Goal: Transaction & Acquisition: Purchase product/service

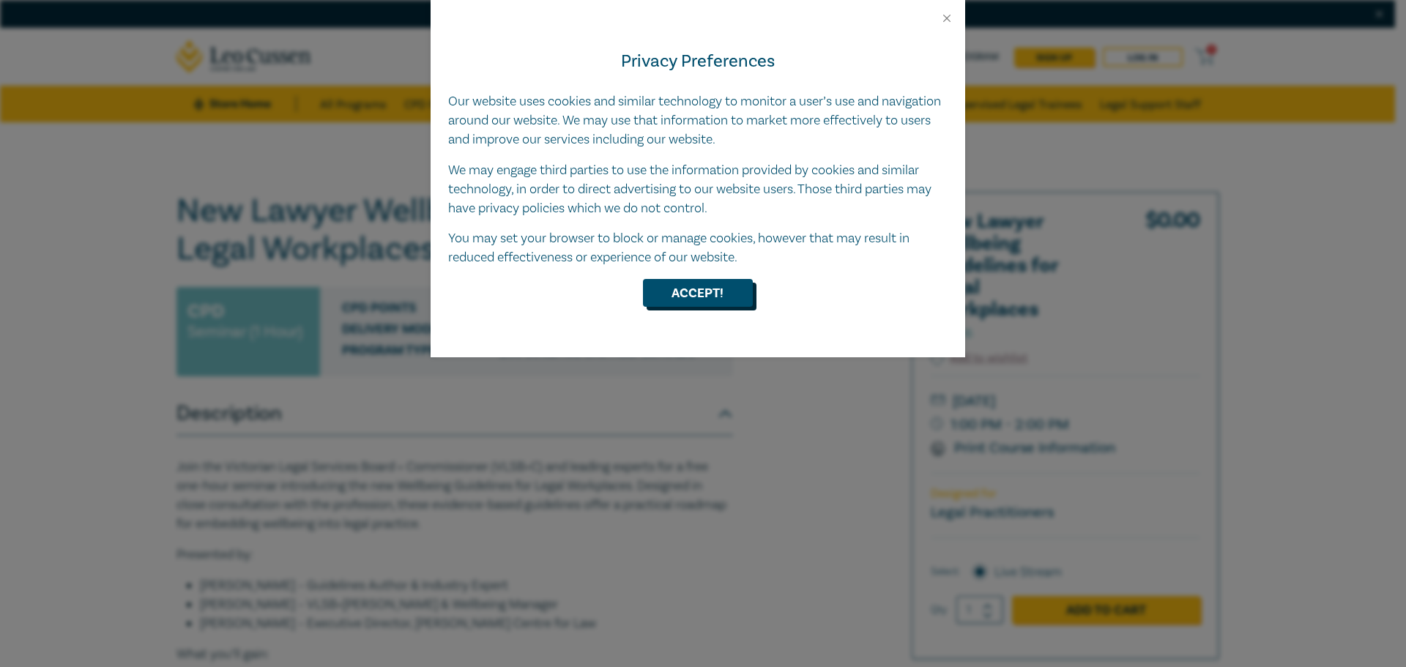
click at [722, 292] on button "Accept!" at bounding box center [698, 293] width 110 height 28
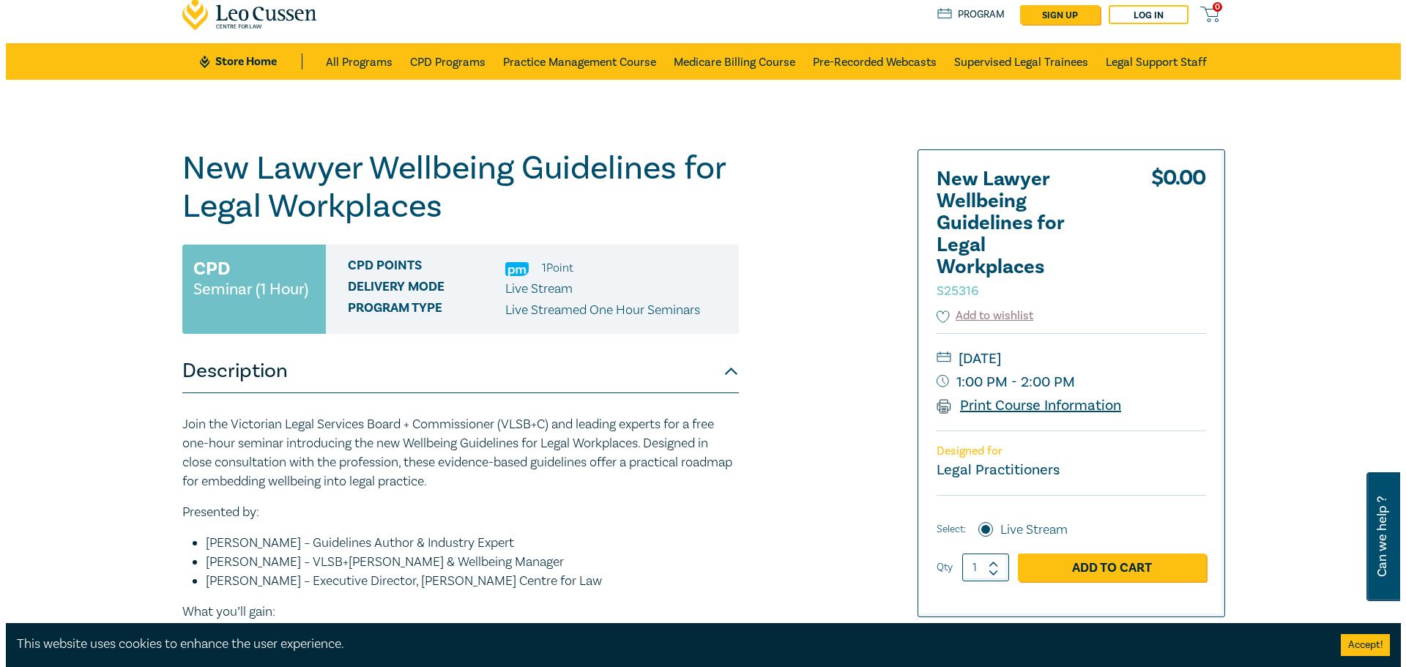
scroll to position [220, 0]
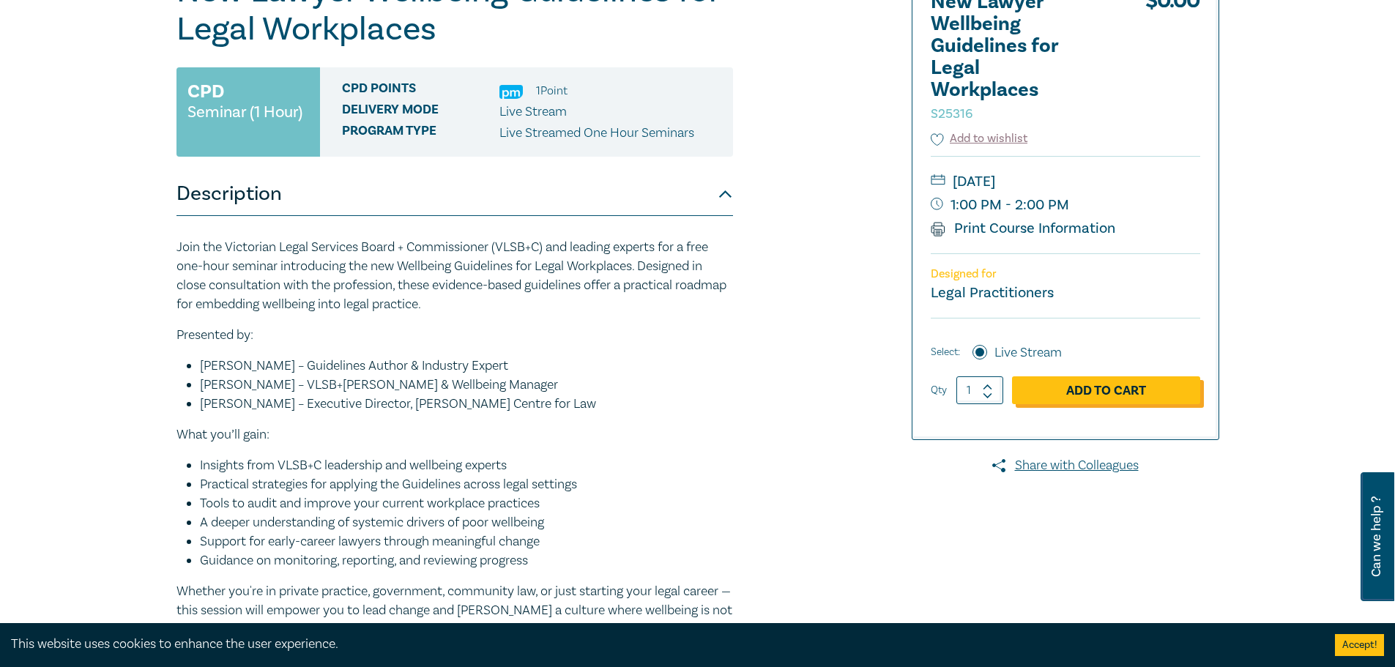
click at [1115, 393] on link "Add to Cart" at bounding box center [1106, 390] width 188 height 28
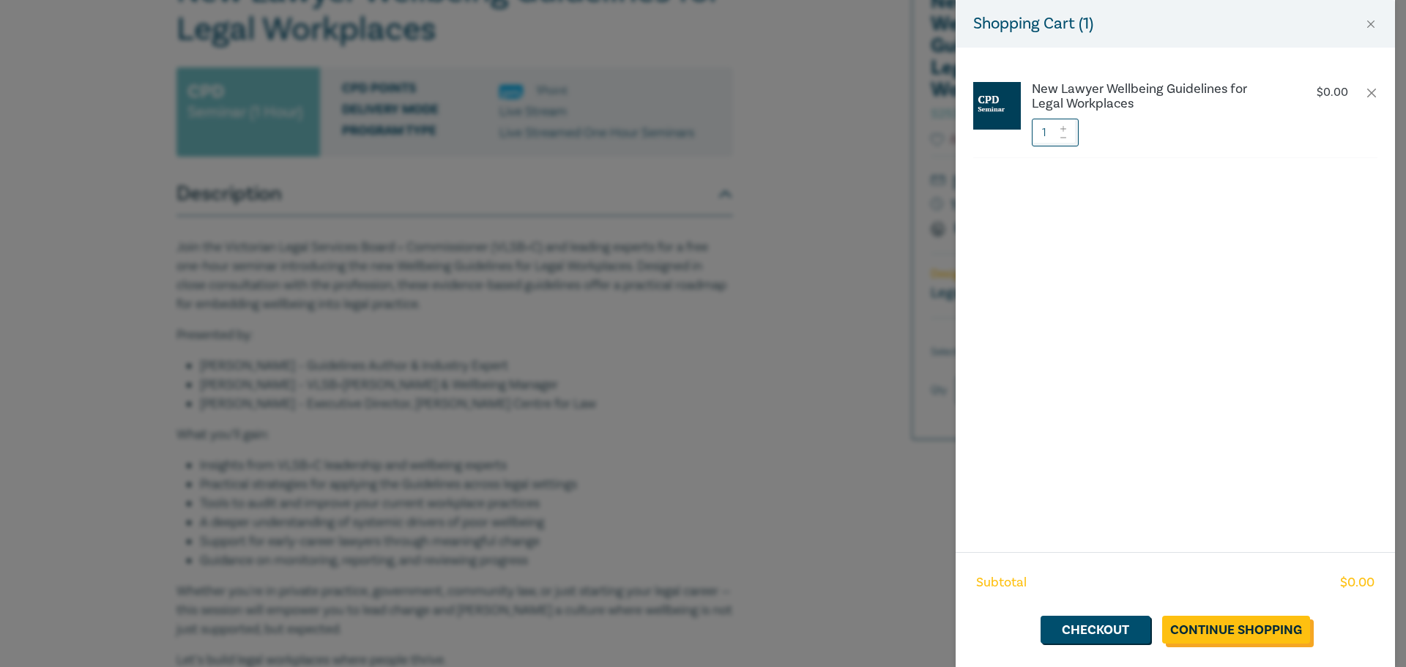
click at [1253, 630] on link "Continue Shopping" at bounding box center [1236, 630] width 148 height 28
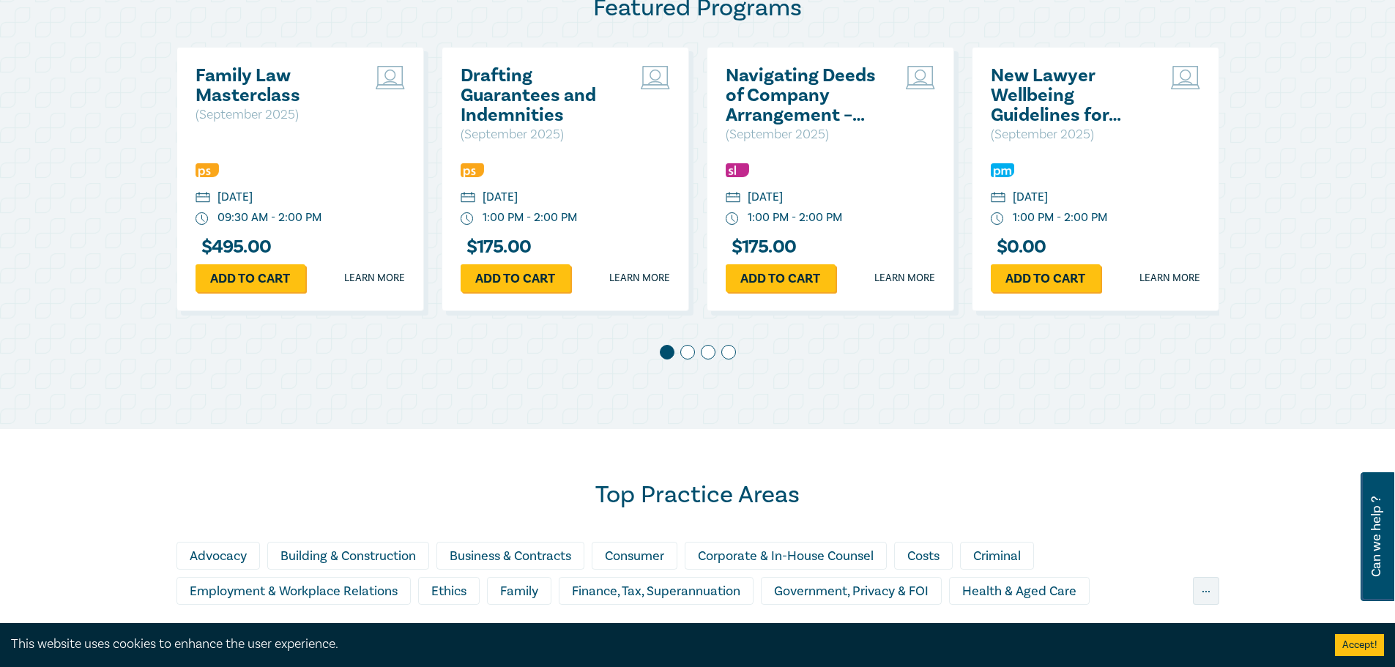
scroll to position [1025, 0]
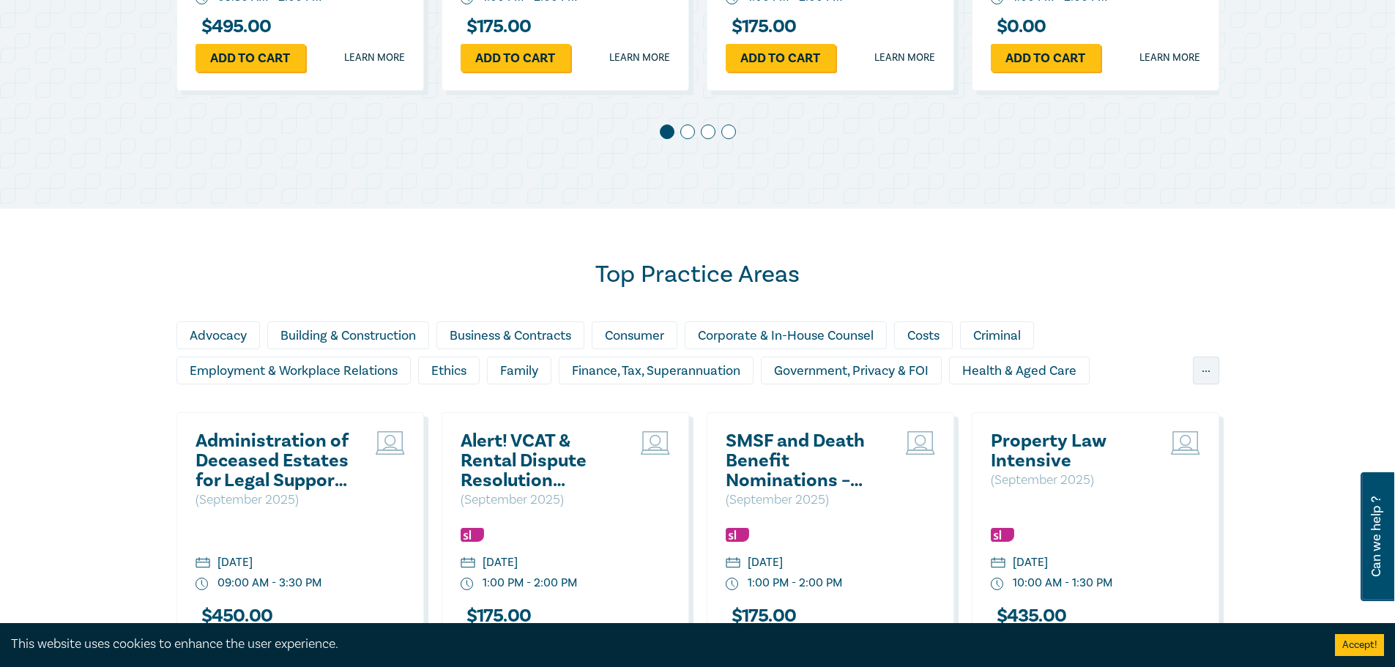
click at [685, 133] on span at bounding box center [687, 131] width 15 height 15
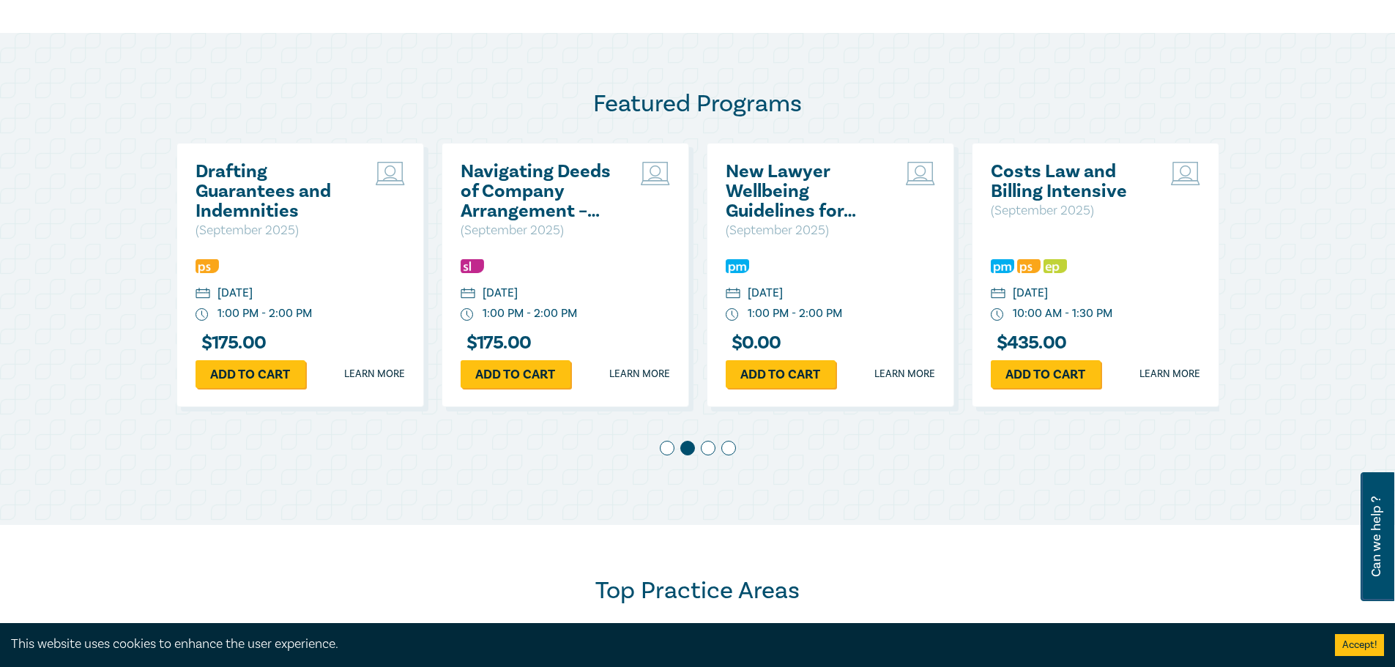
scroll to position [659, 0]
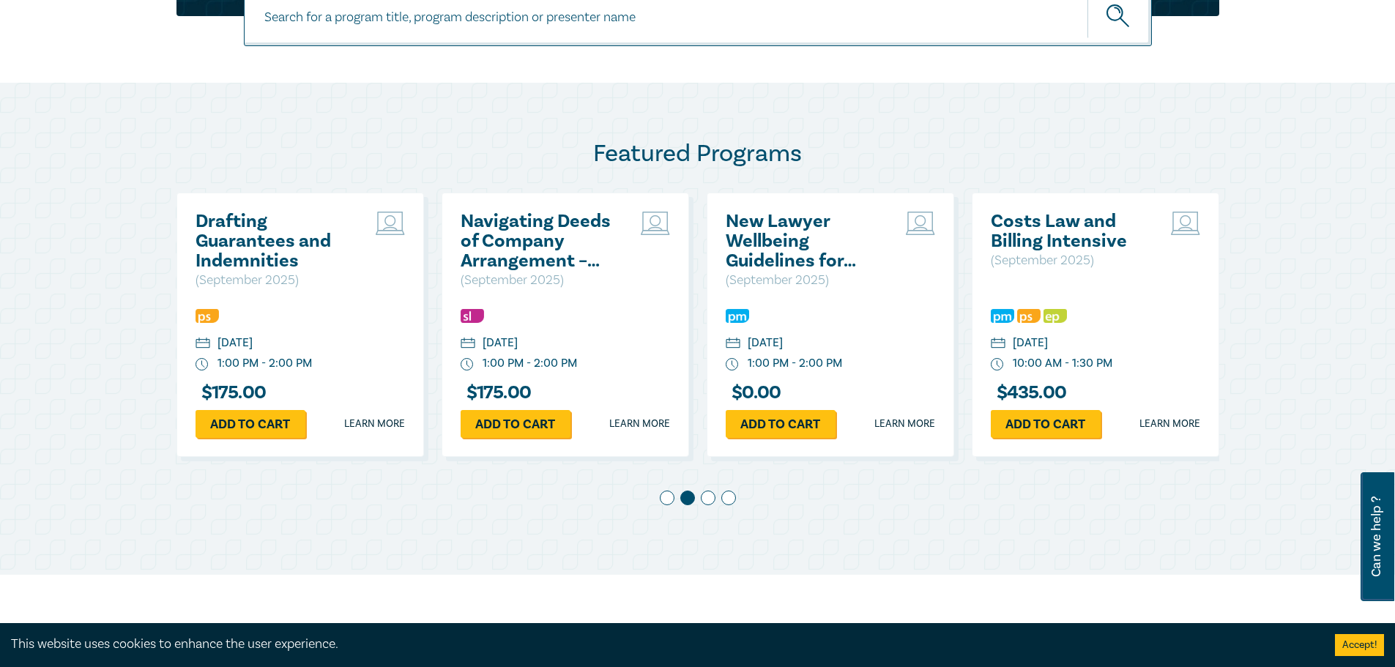
click at [713, 496] on span at bounding box center [708, 498] width 15 height 15
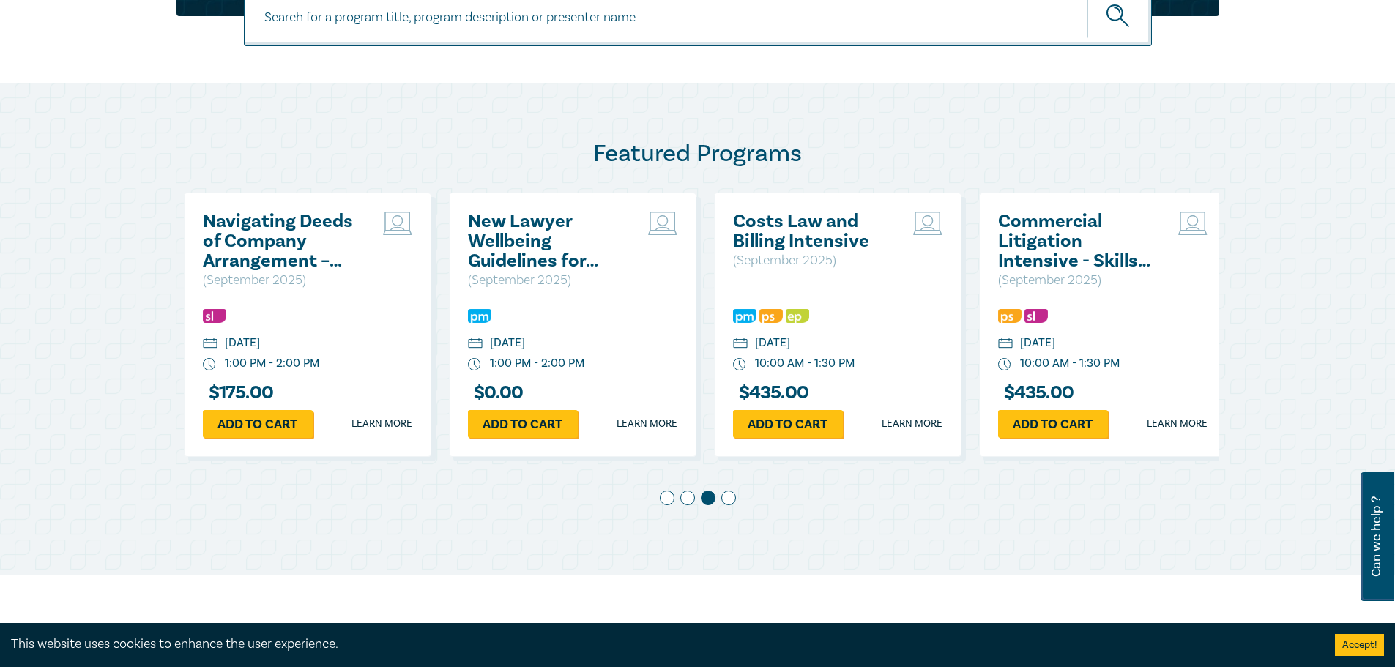
scroll to position [0, 530]
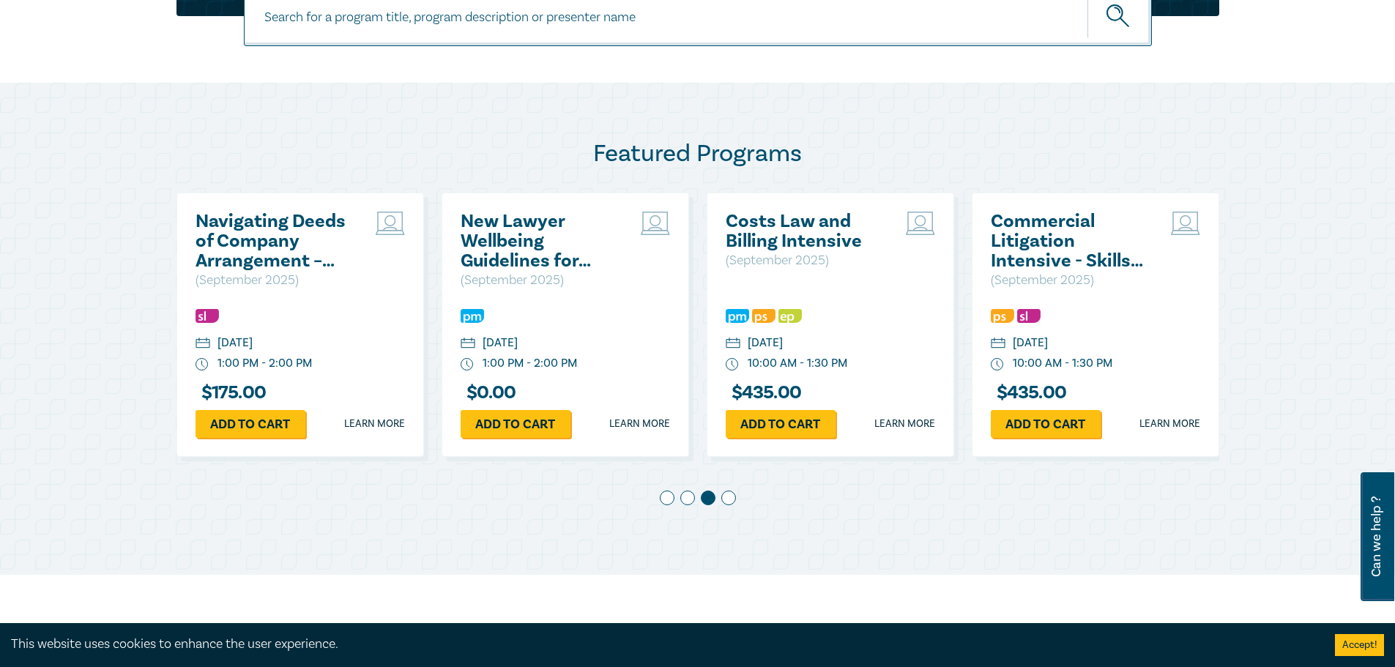
click at [734, 502] on span at bounding box center [728, 498] width 15 height 15
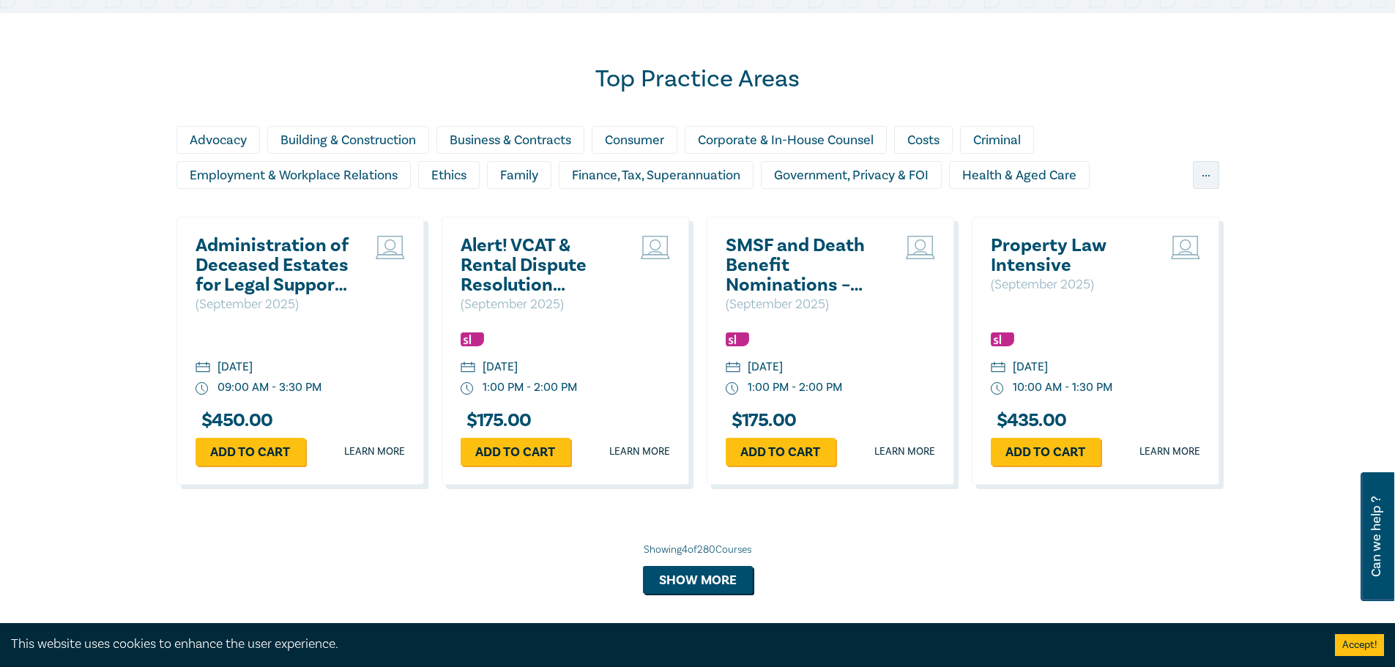
scroll to position [1538, 0]
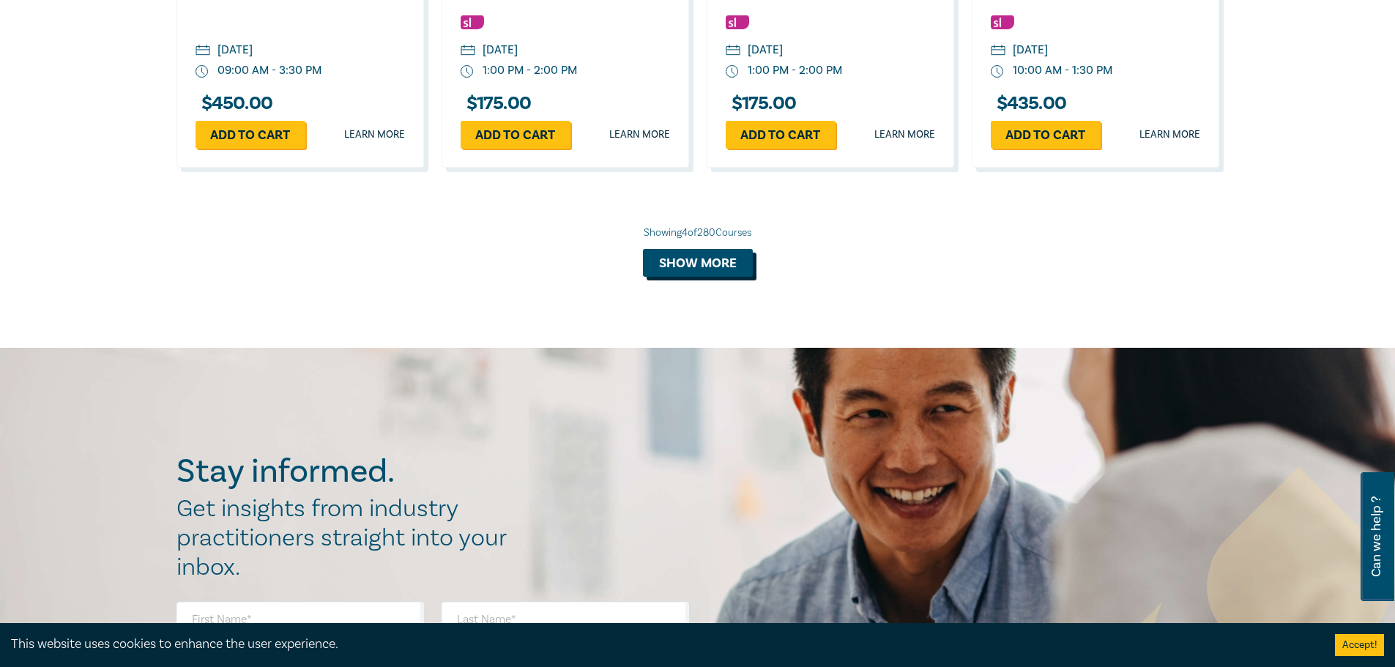
click at [728, 267] on button "Show more" at bounding box center [698, 263] width 110 height 28
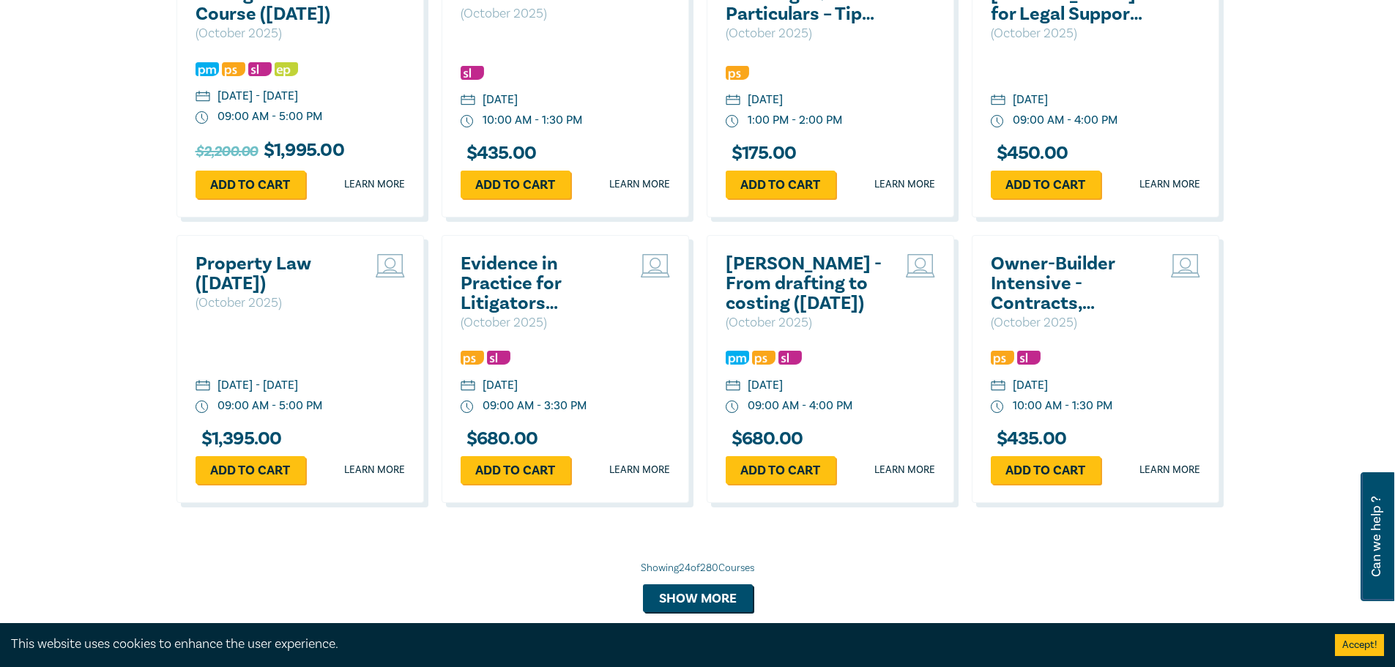
scroll to position [2783, 0]
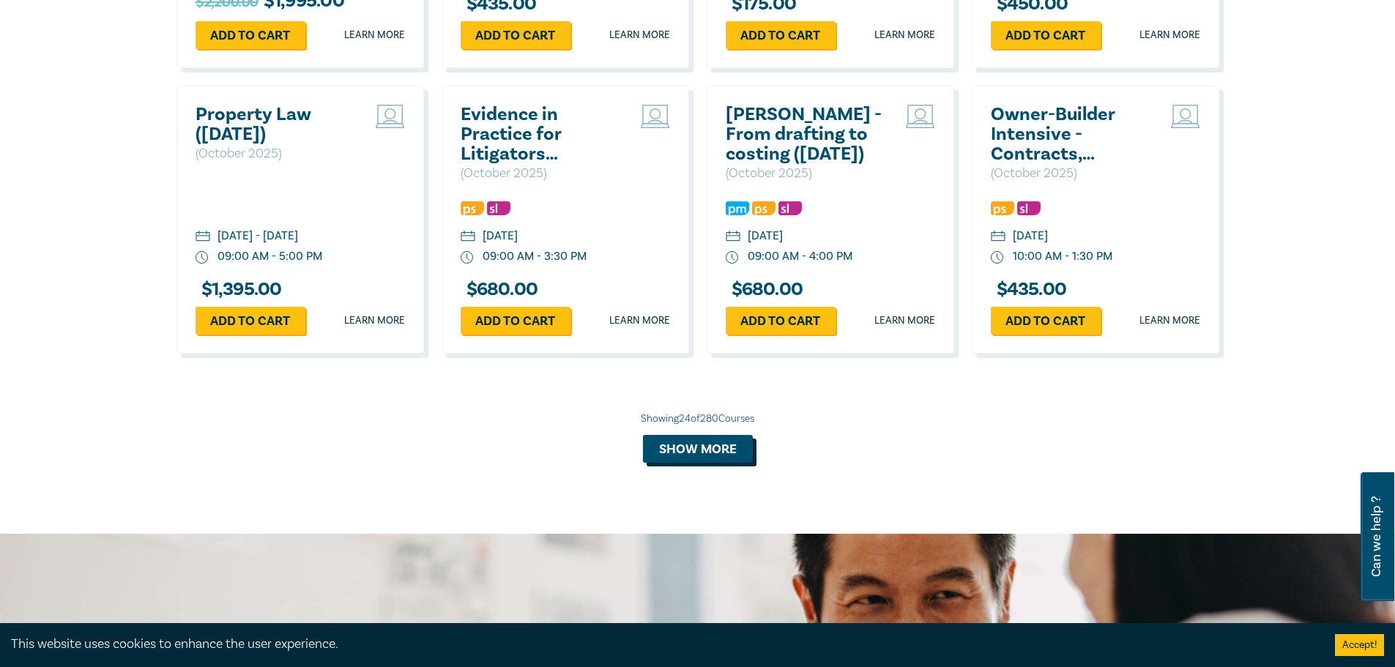
click at [707, 461] on button "Show more" at bounding box center [698, 449] width 110 height 28
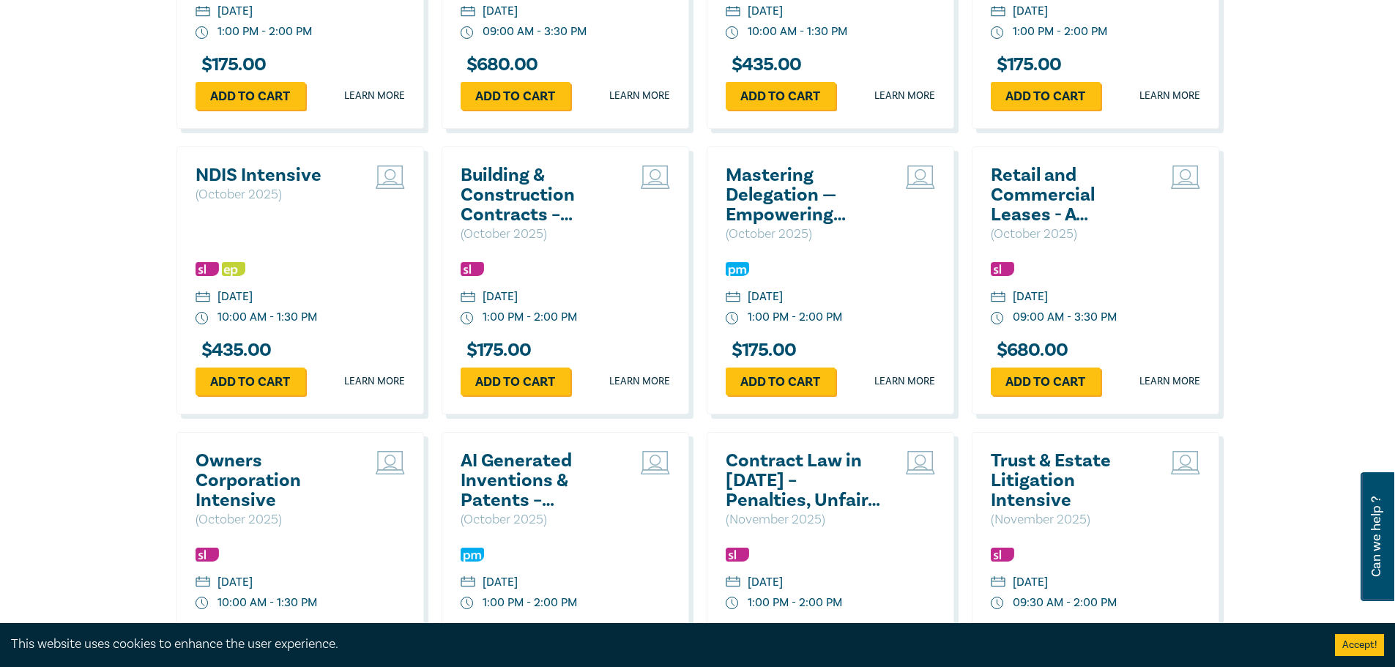
scroll to position [3735, 0]
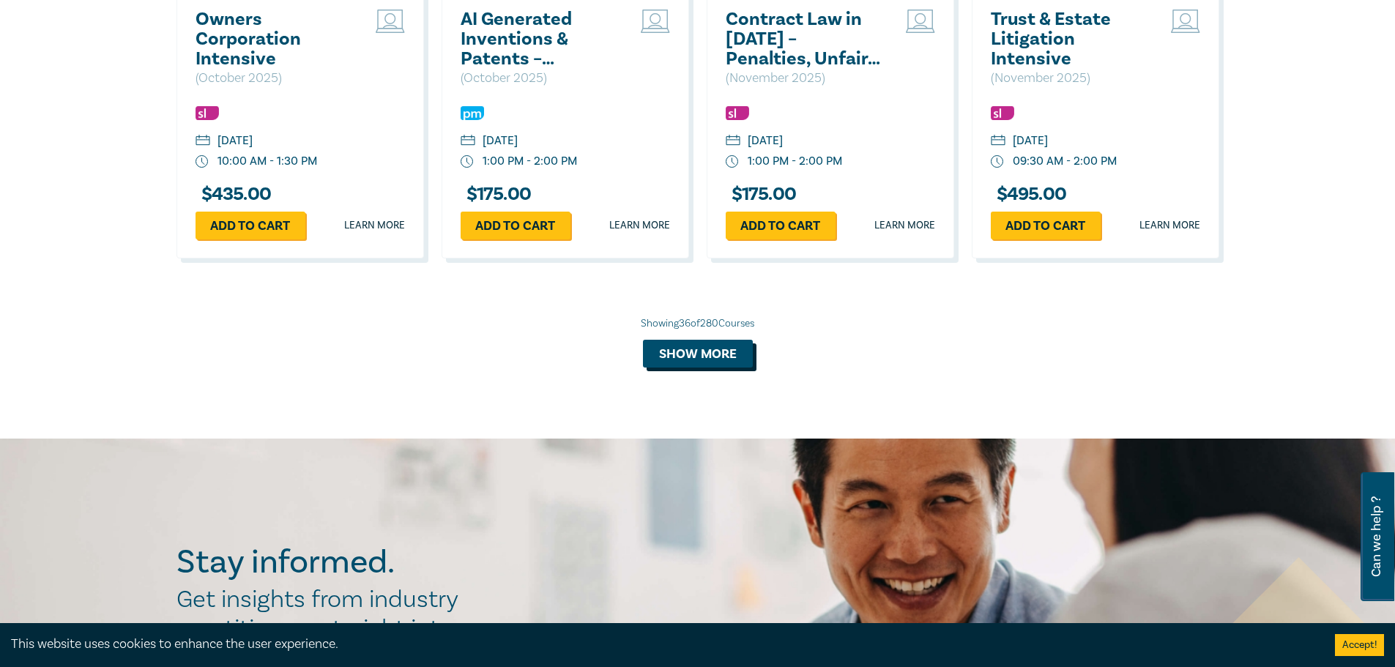
click at [718, 368] on button "Show more" at bounding box center [698, 354] width 110 height 28
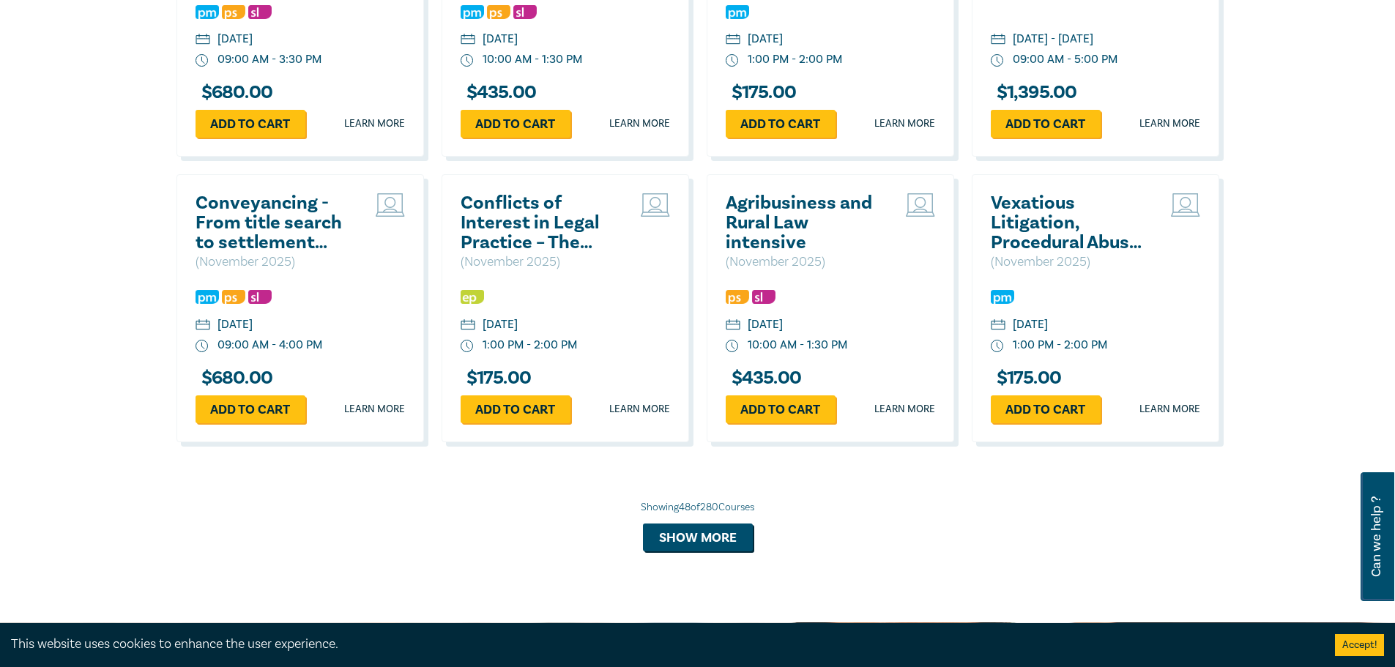
scroll to position [4467, 0]
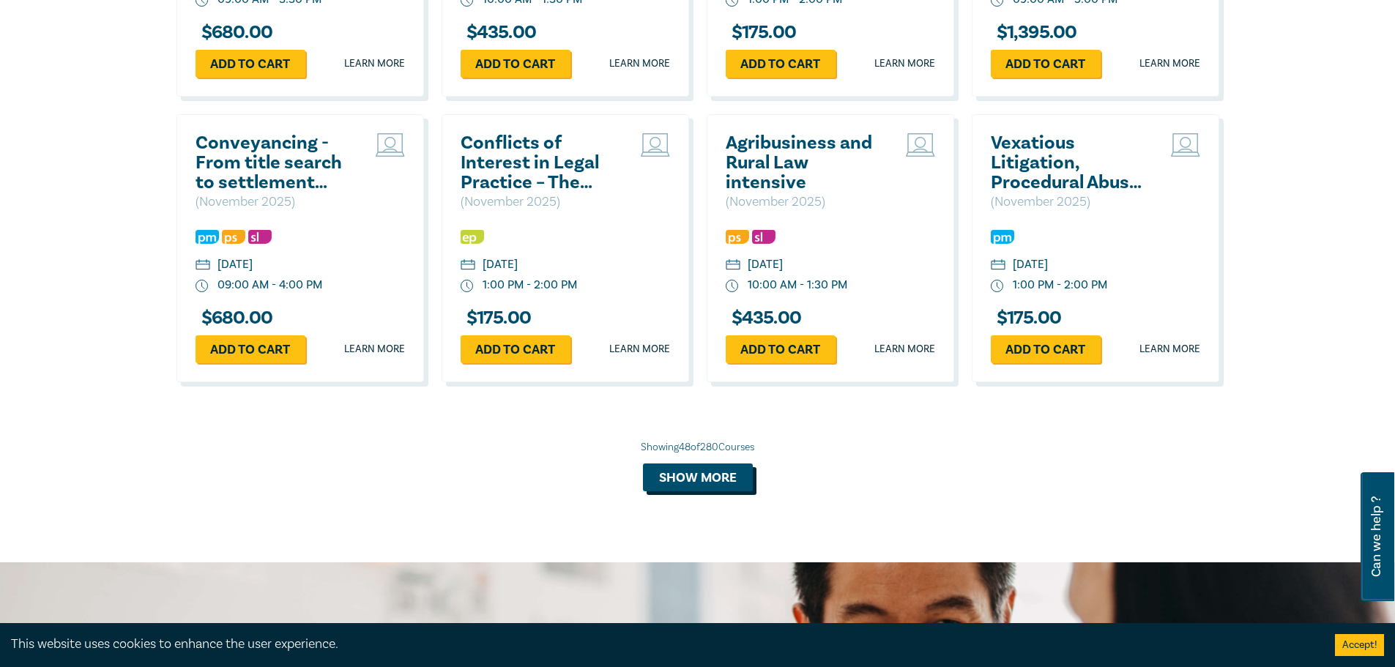
click at [734, 491] on button "Show more" at bounding box center [698, 478] width 110 height 28
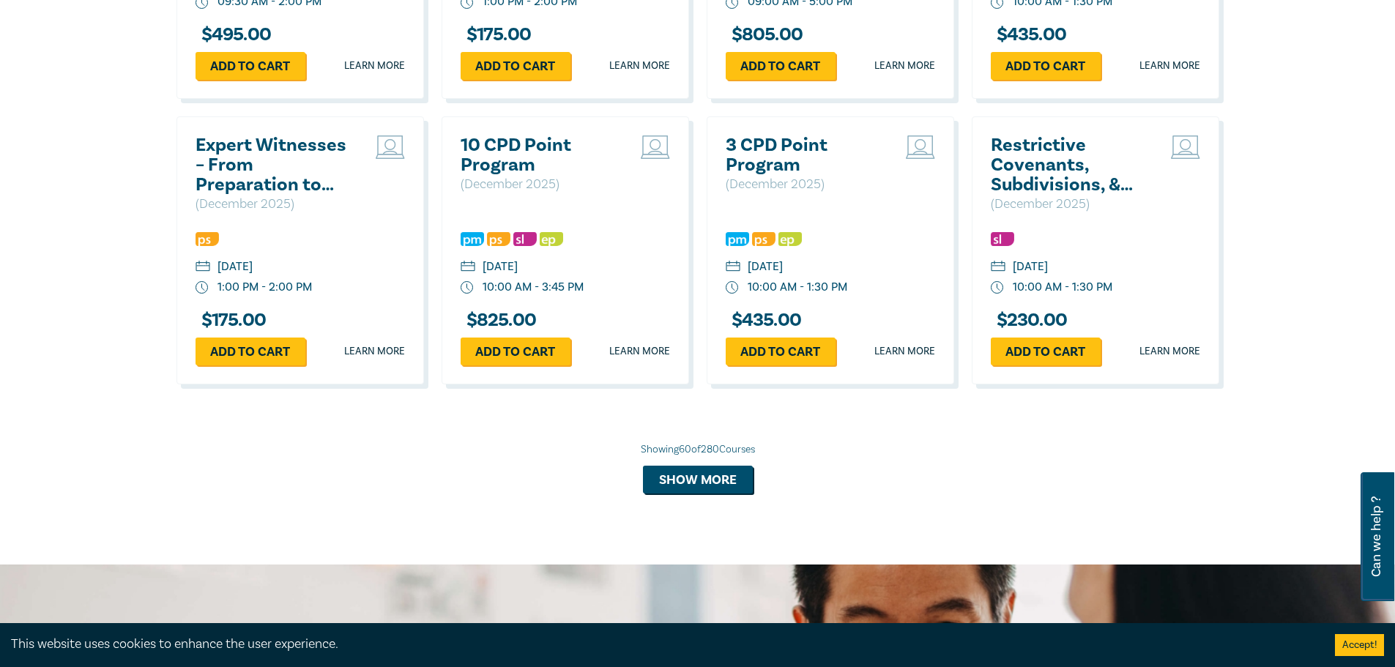
scroll to position [5493, 0]
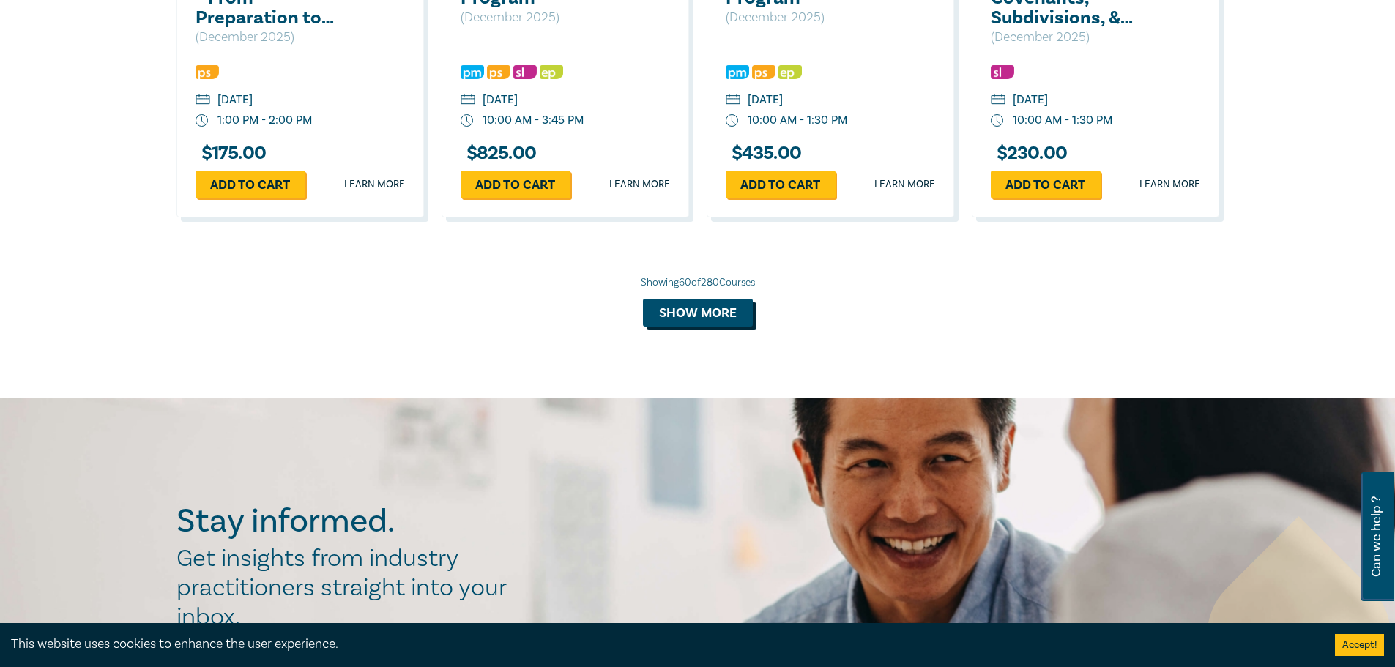
click at [710, 327] on button "Show more" at bounding box center [698, 313] width 110 height 28
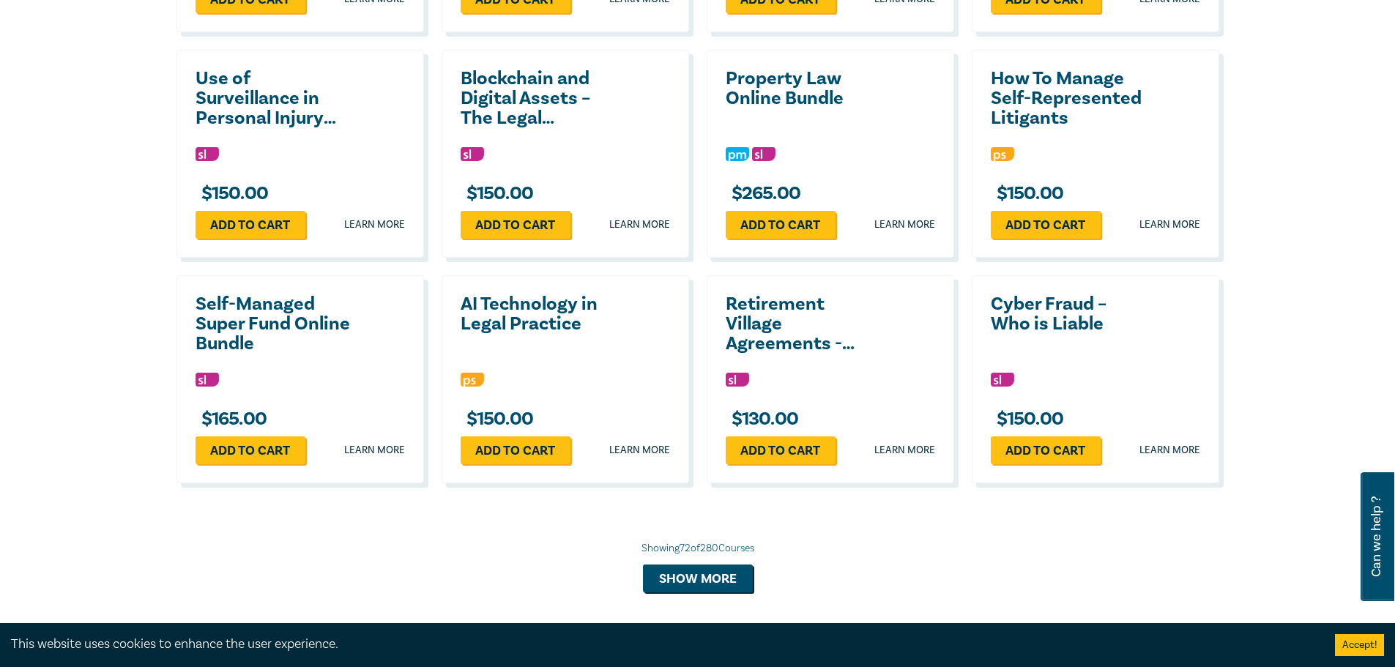
scroll to position [6298, 0]
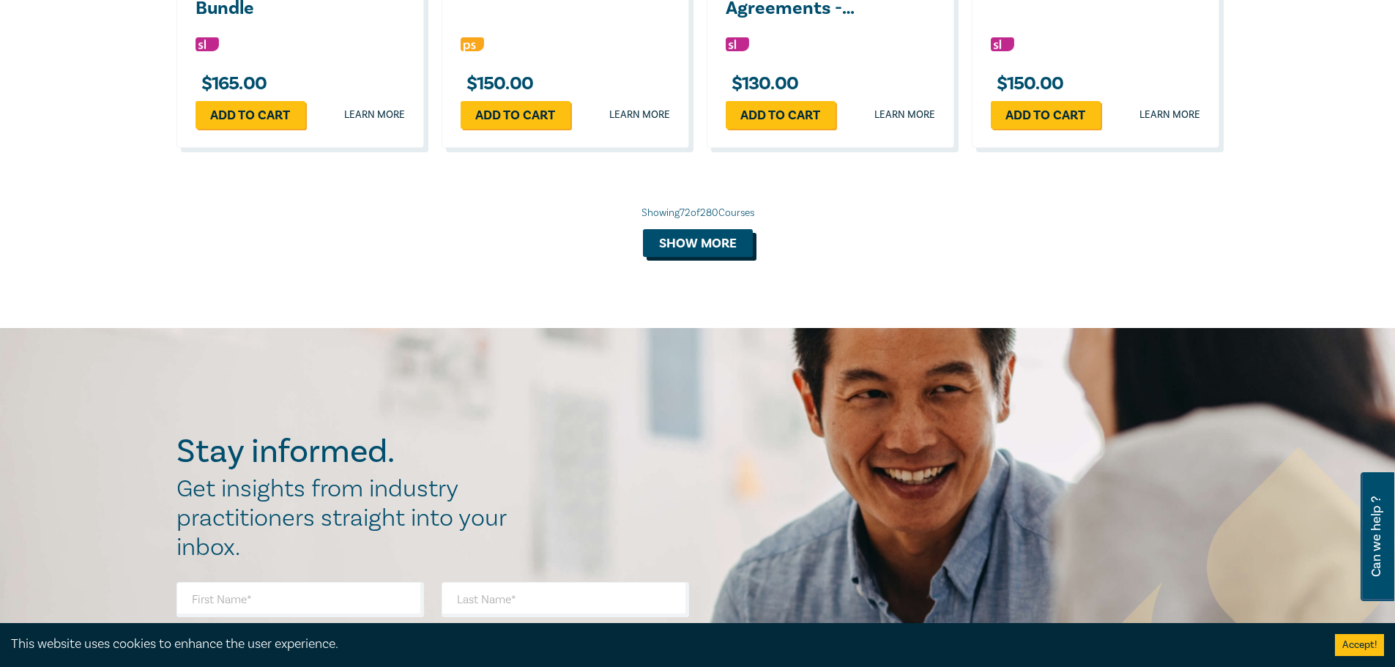
click at [709, 257] on button "Show more" at bounding box center [698, 243] width 110 height 28
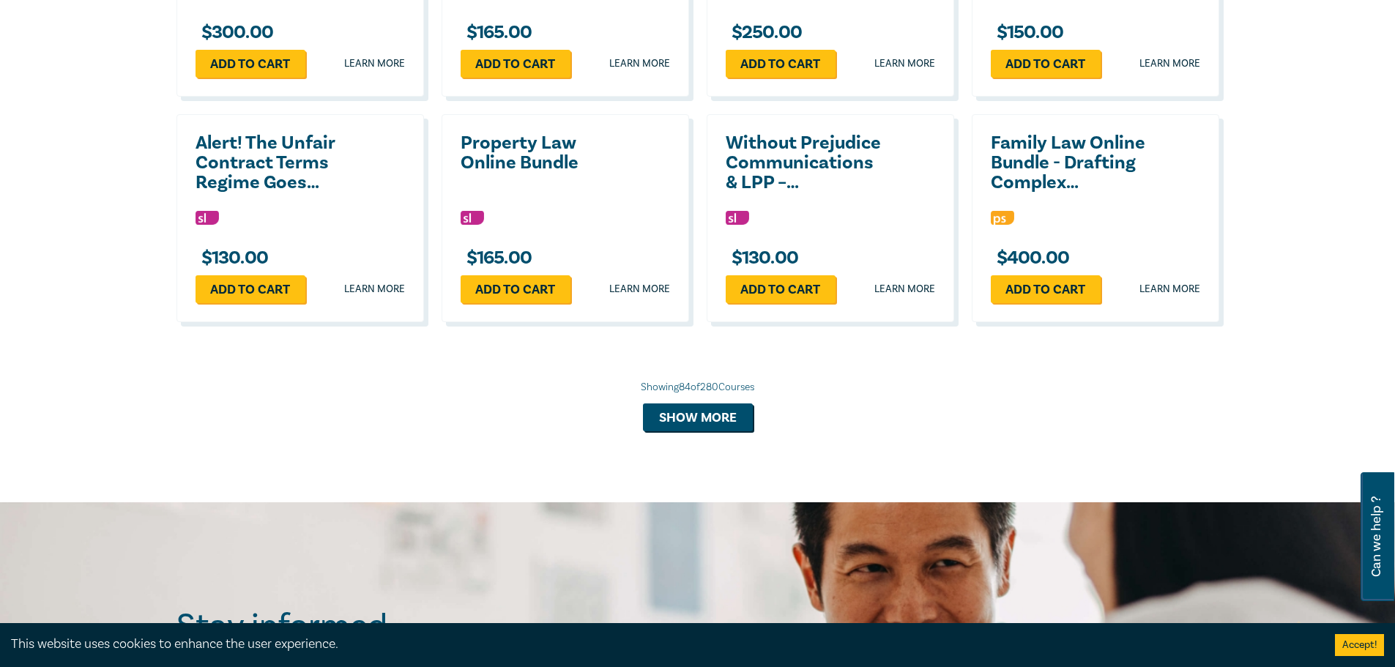
scroll to position [7031, 0]
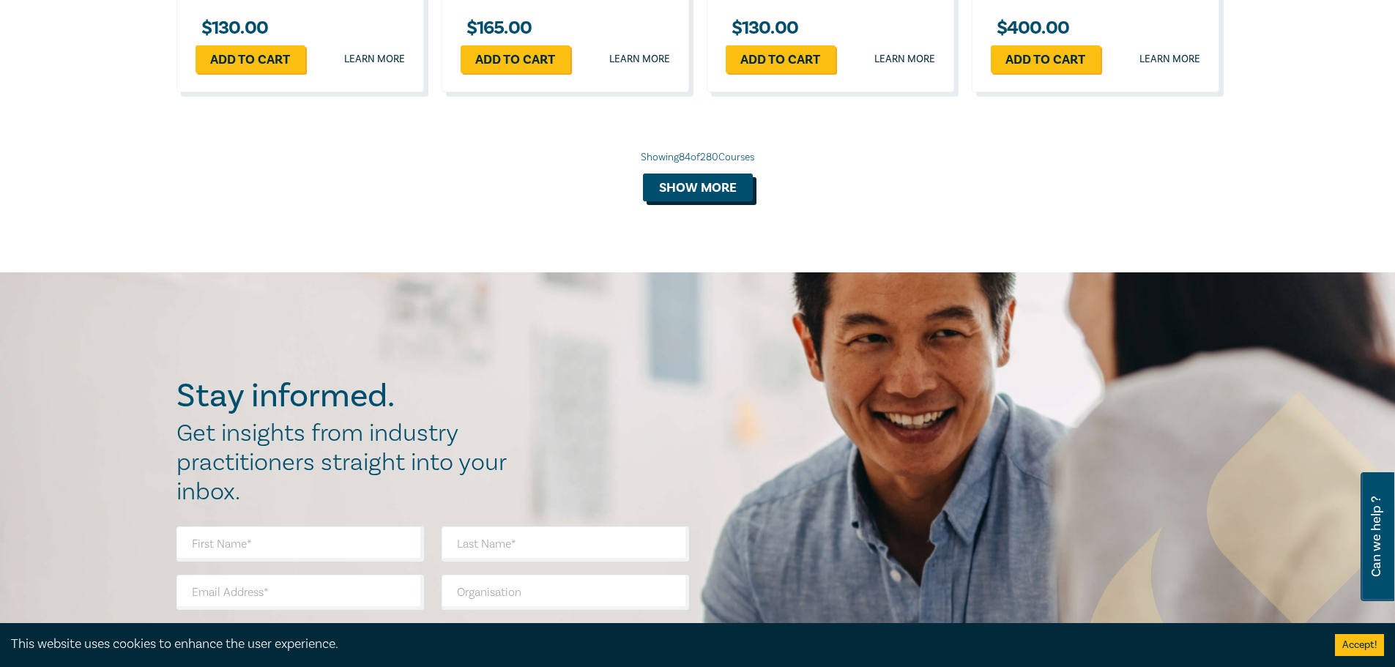
click at [694, 201] on button "Show more" at bounding box center [698, 188] width 110 height 28
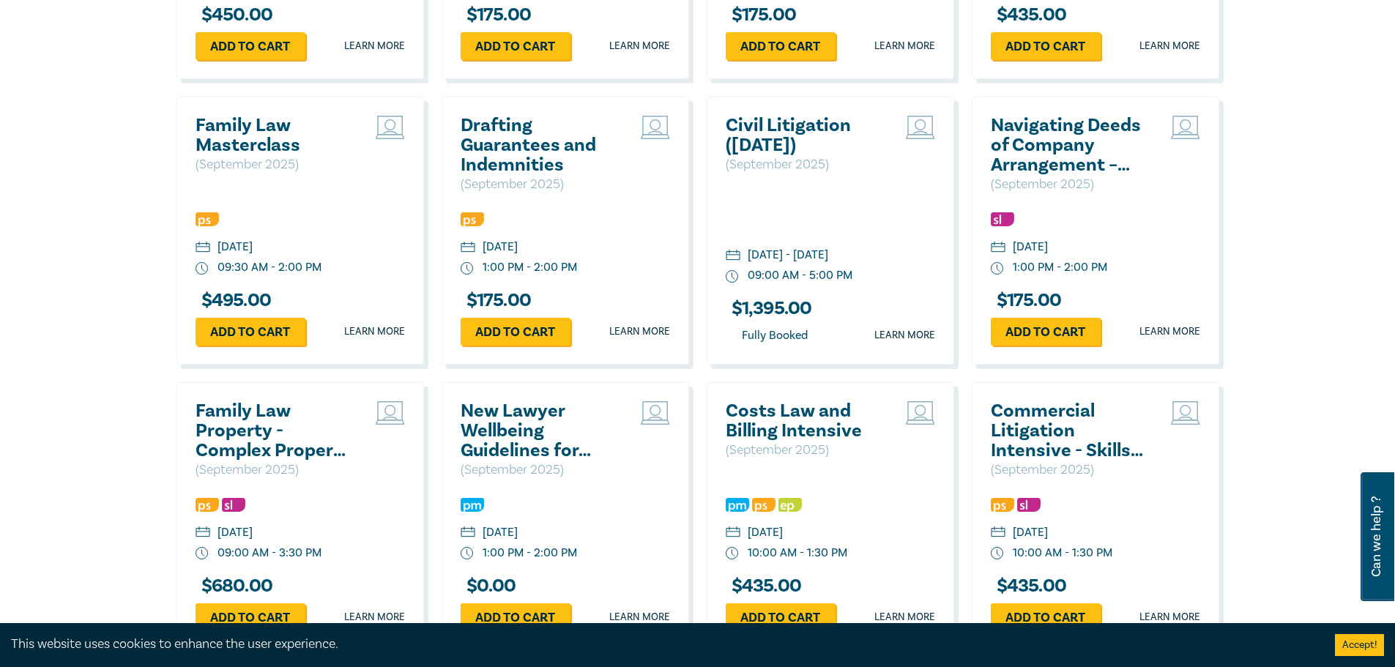
scroll to position [1043, 0]
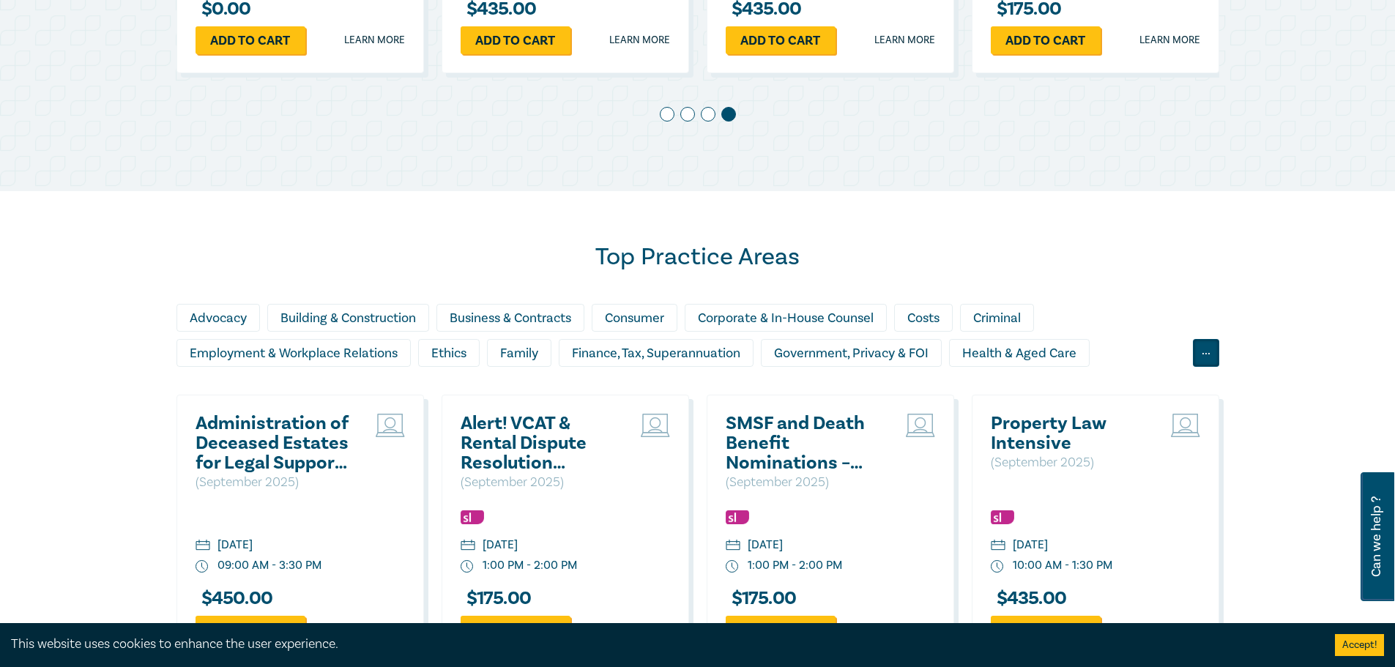
click at [1208, 349] on div "..." at bounding box center [1206, 353] width 26 height 28
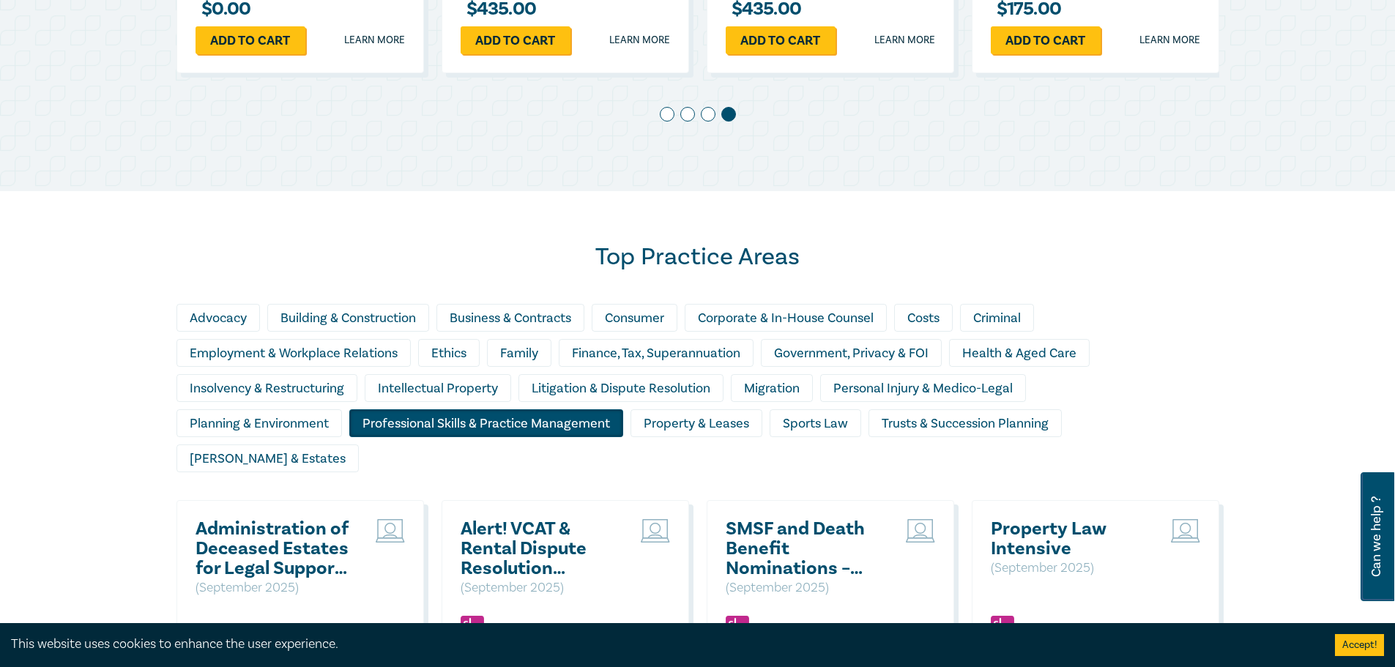
click at [409, 418] on div "Professional Skills & Practice Management" at bounding box center [486, 423] width 274 height 28
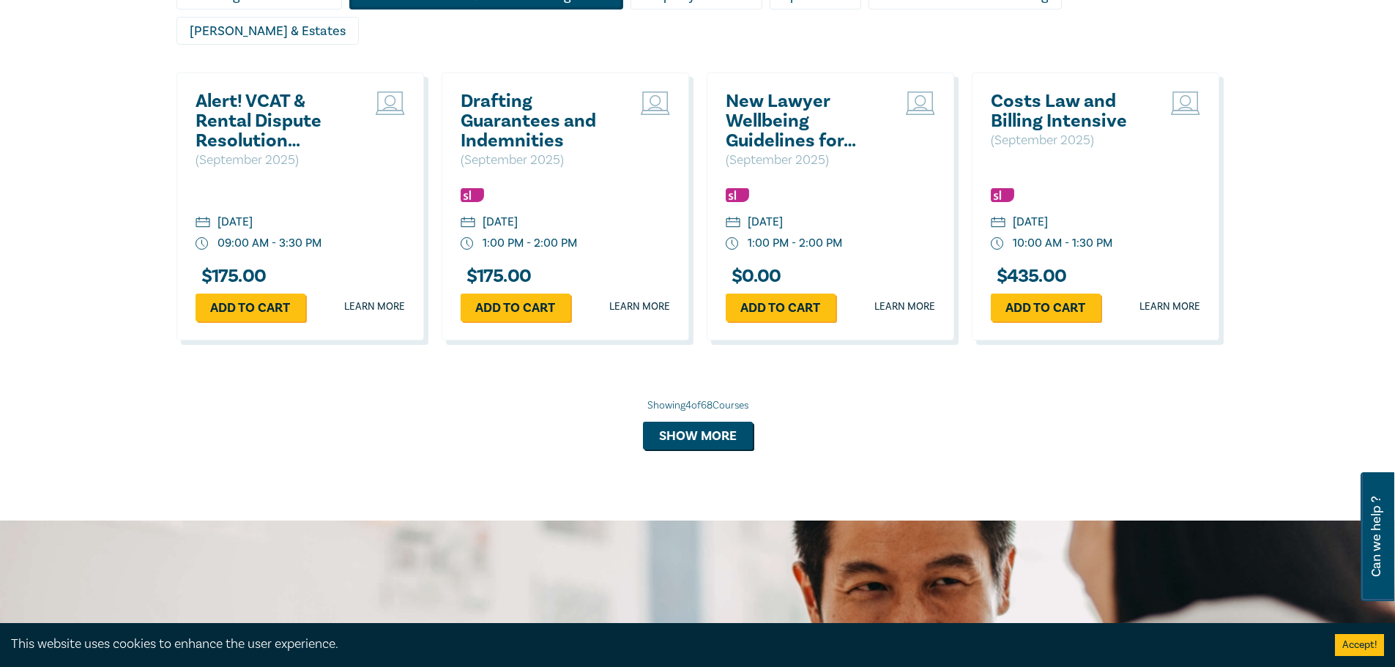
scroll to position [1482, 0]
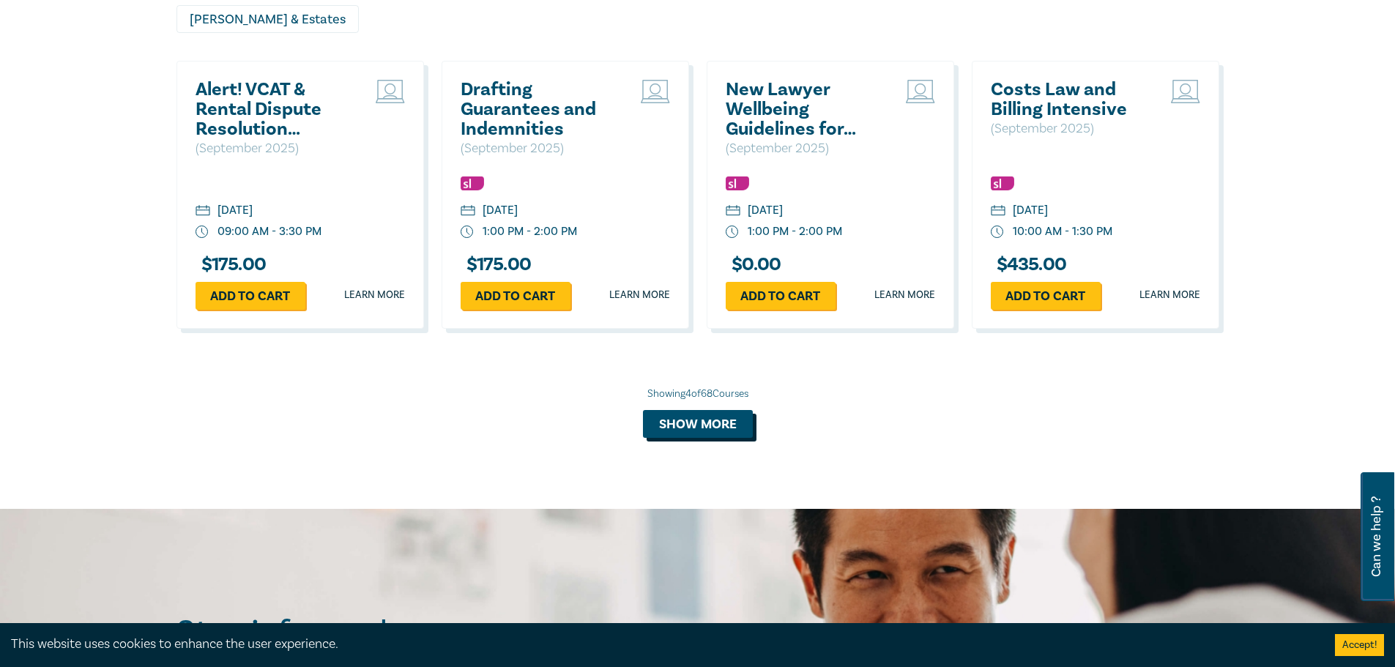
click at [714, 410] on button "Show more" at bounding box center [698, 424] width 110 height 28
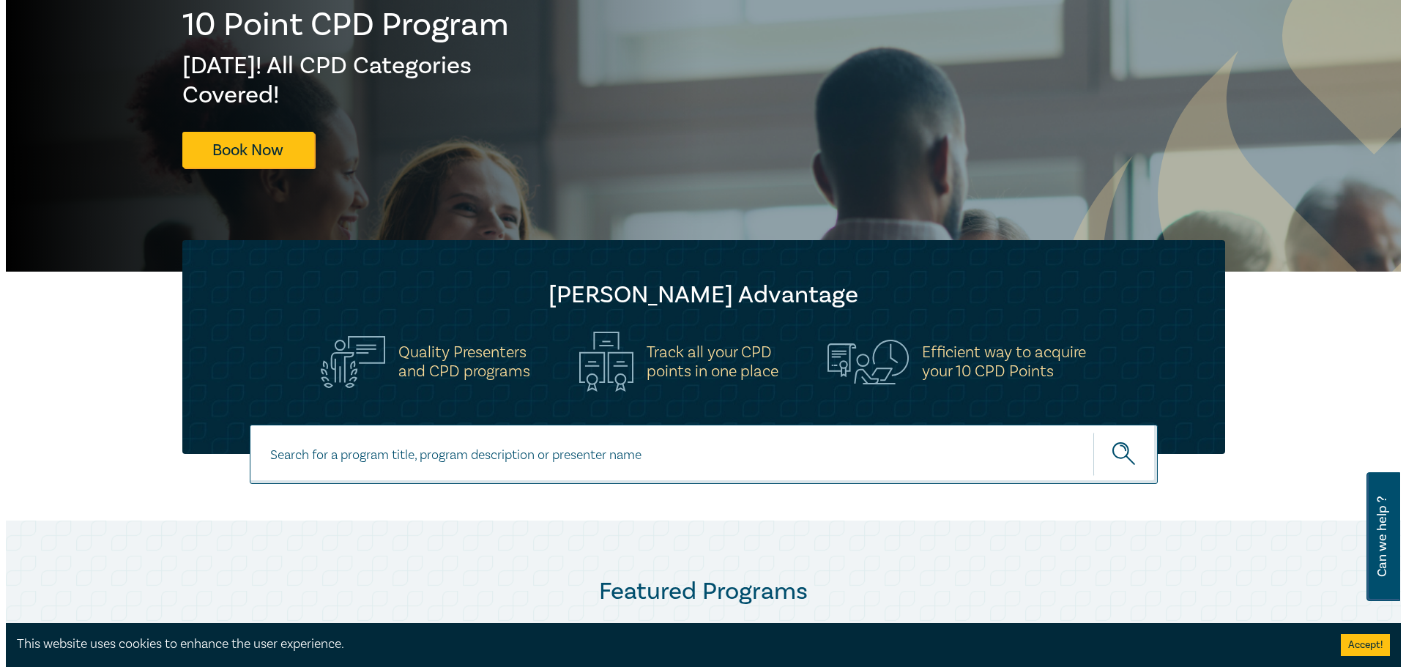
scroll to position [0, 0]
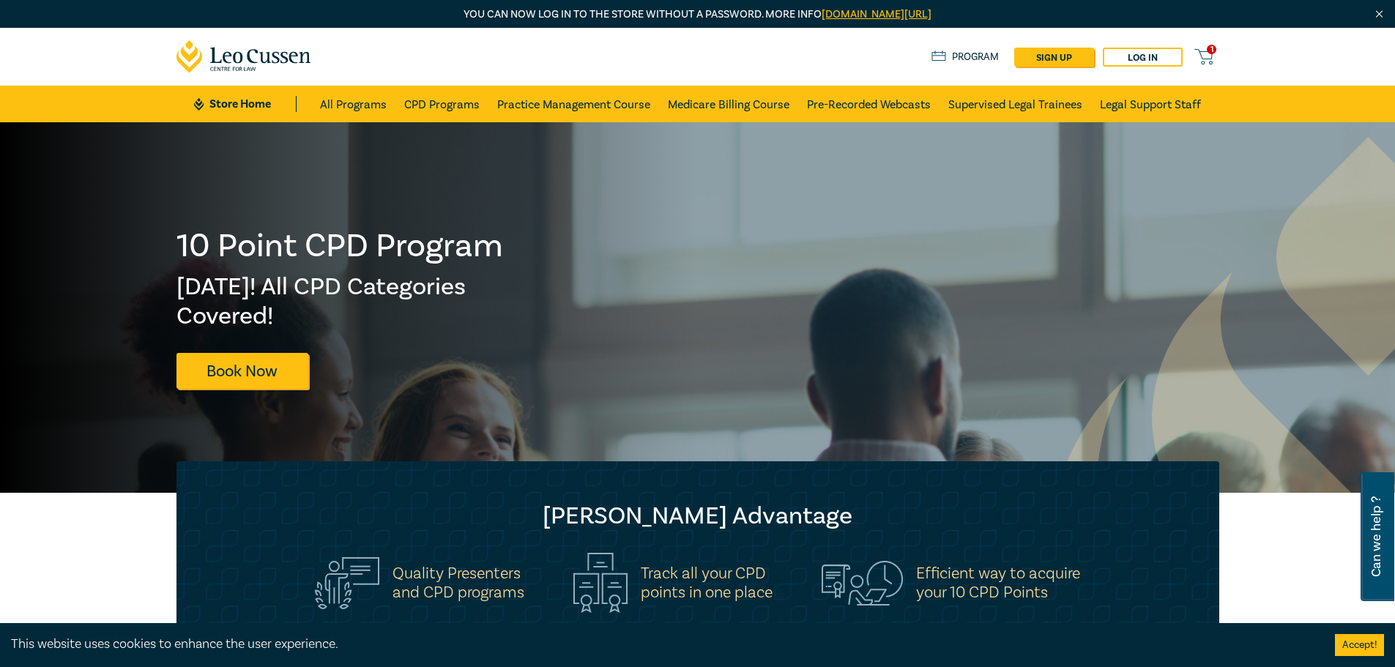
click at [1203, 62] on icon at bounding box center [1203, 57] width 18 height 18
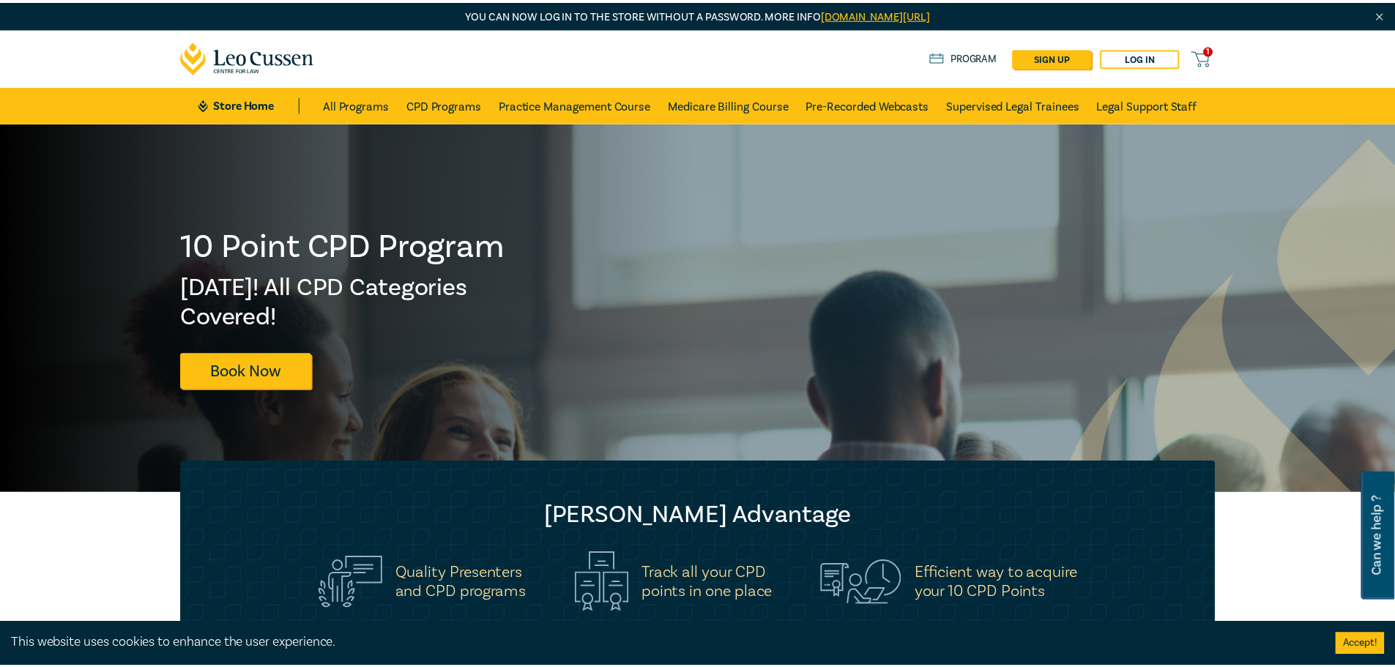
scroll to position [0, 795]
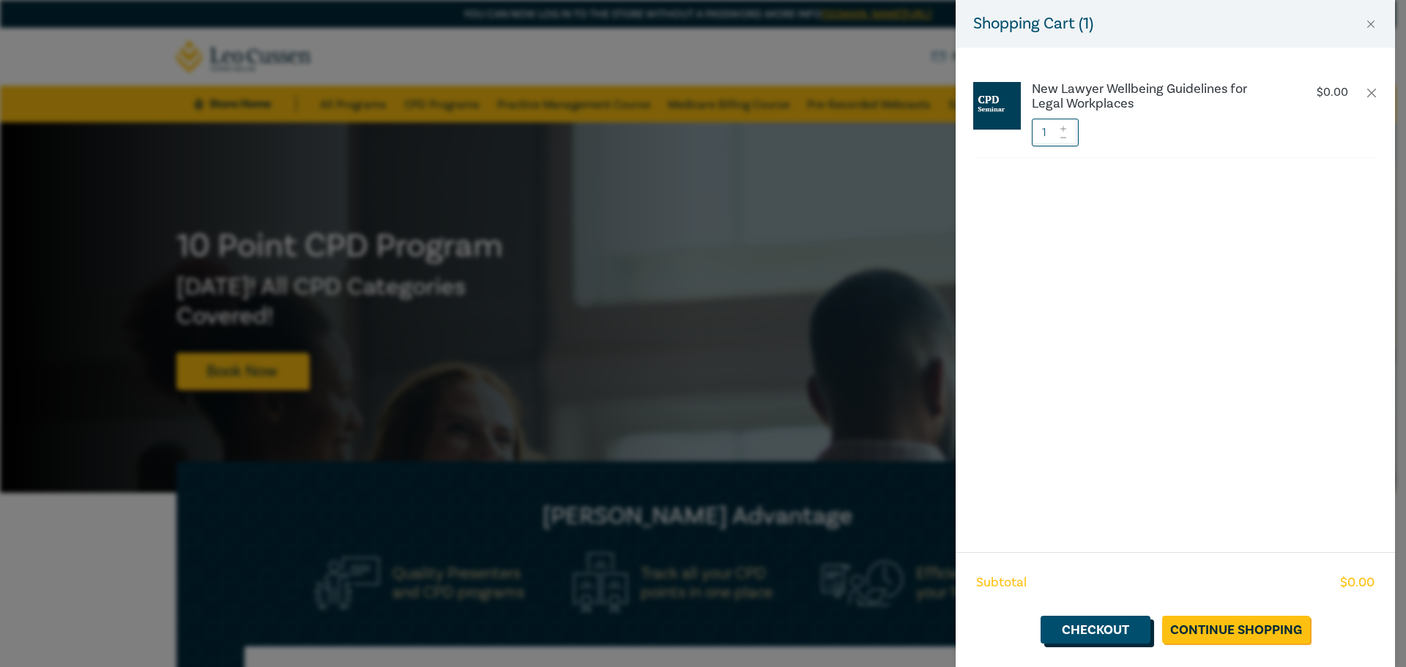
click at [1116, 631] on link "Checkout" at bounding box center [1096, 630] width 110 height 28
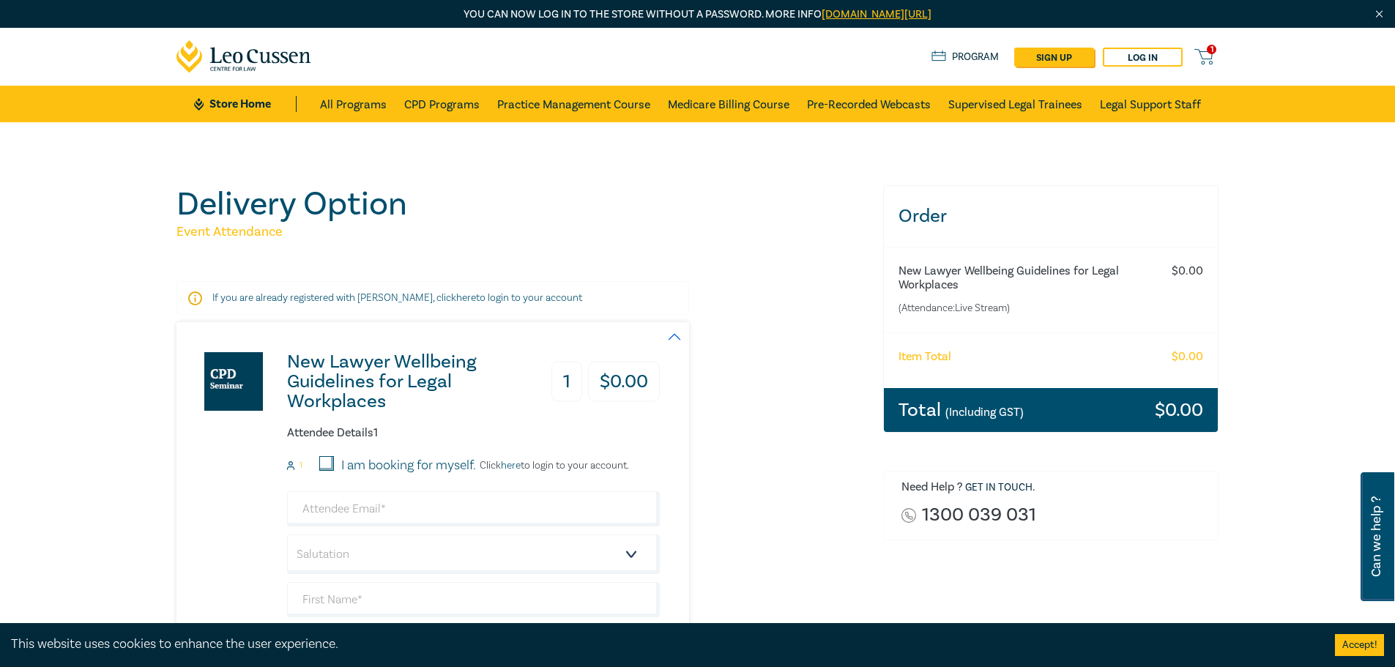
click at [319, 462] on div "I am booking for myself." at bounding box center [389, 465] width 174 height 19
click at [335, 464] on div "I am booking for myself." at bounding box center [397, 465] width 157 height 19
click at [327, 463] on input "I am booking for myself." at bounding box center [326, 463] width 15 height 15
checkbox input "true"
click at [339, 489] on form "1 I am booking for myself. Click here to login to your account. Salutation Mr. …" at bounding box center [473, 623] width 373 height 334
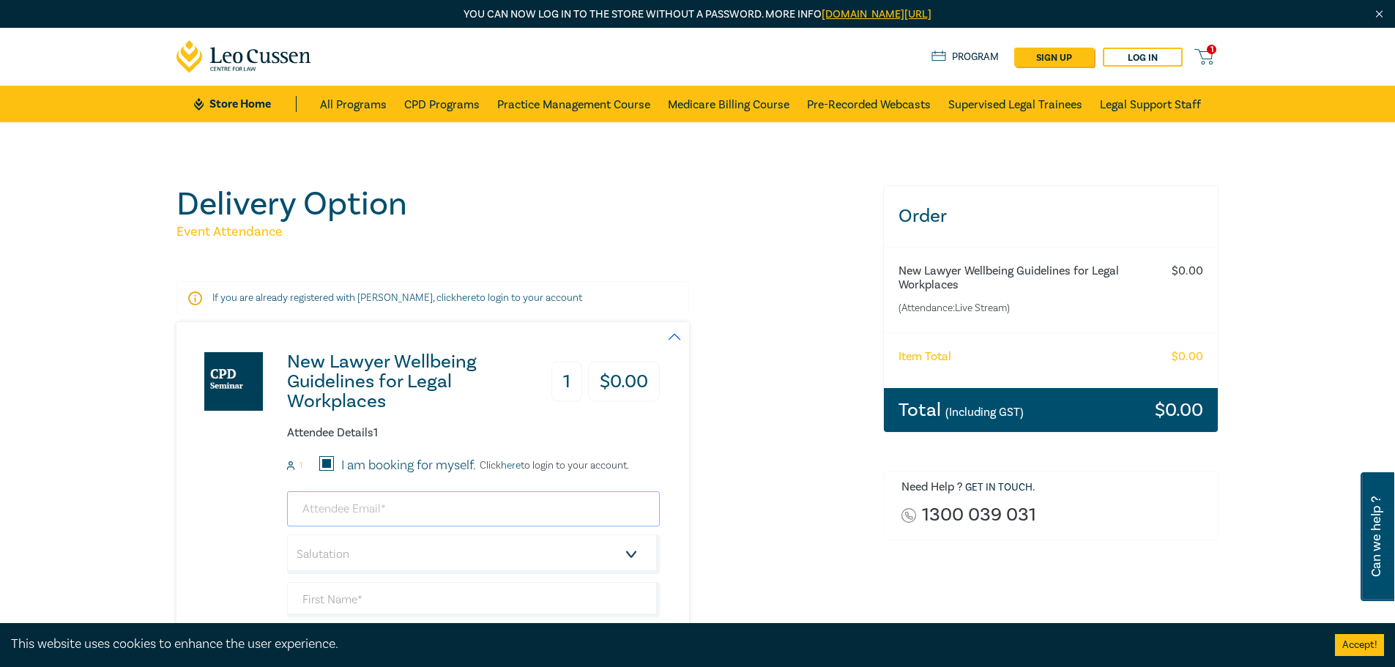
click at [349, 499] on input "email" at bounding box center [473, 508] width 373 height 35
type input "[PERSON_NAME][EMAIL_ADDRESS][DOMAIN_NAME]"
type input "[PERSON_NAME]"
type input "Tattis"
type input "Lawganised"
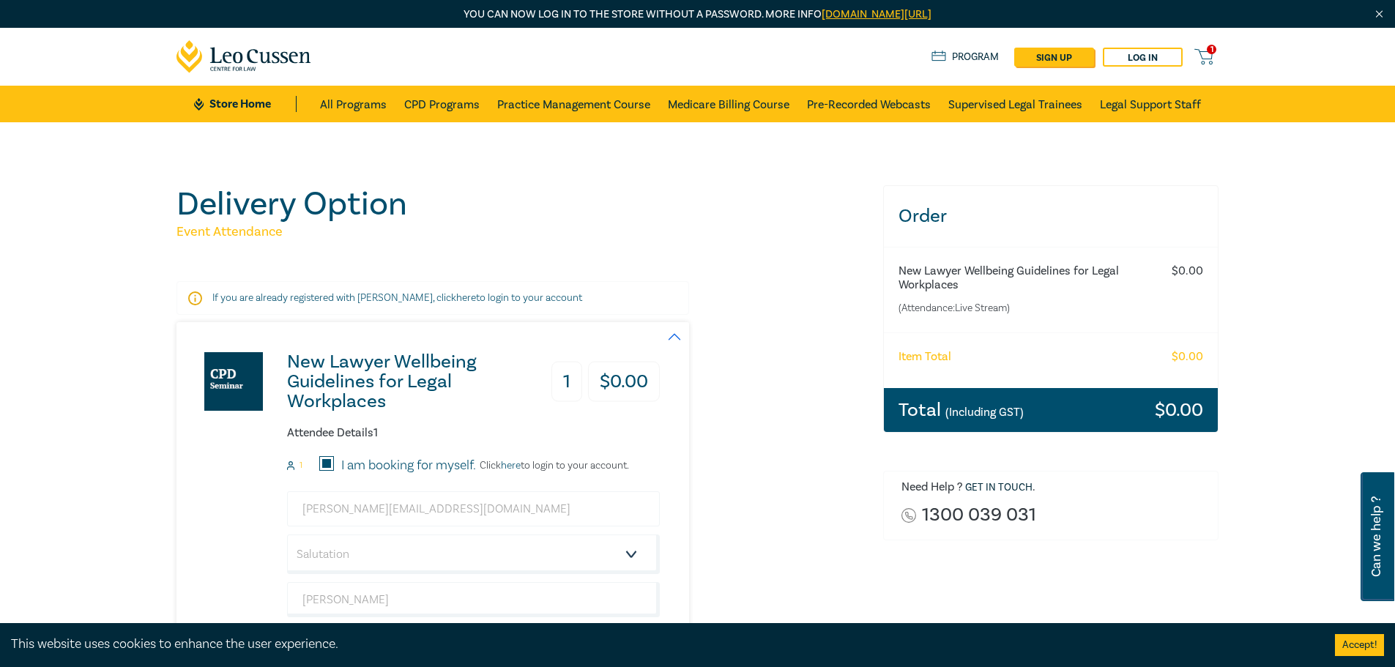
type input "[GEOGRAPHIC_DATA]"
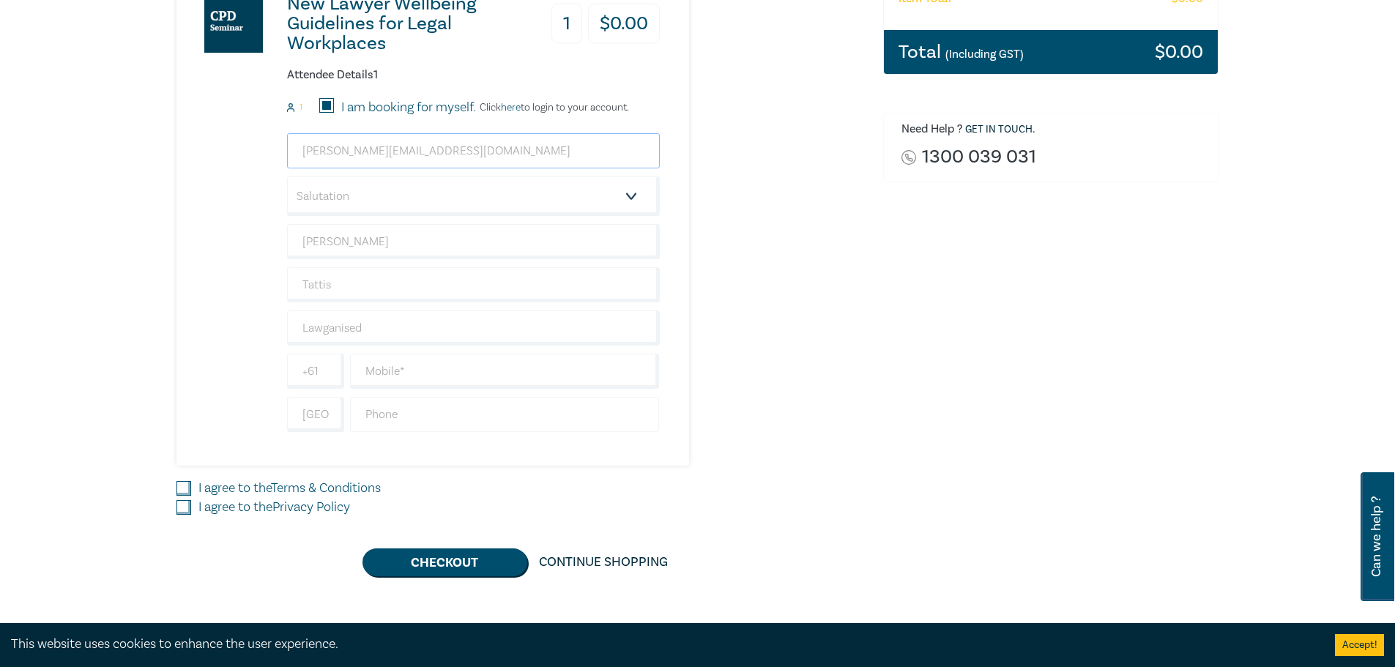
scroll to position [439, 0]
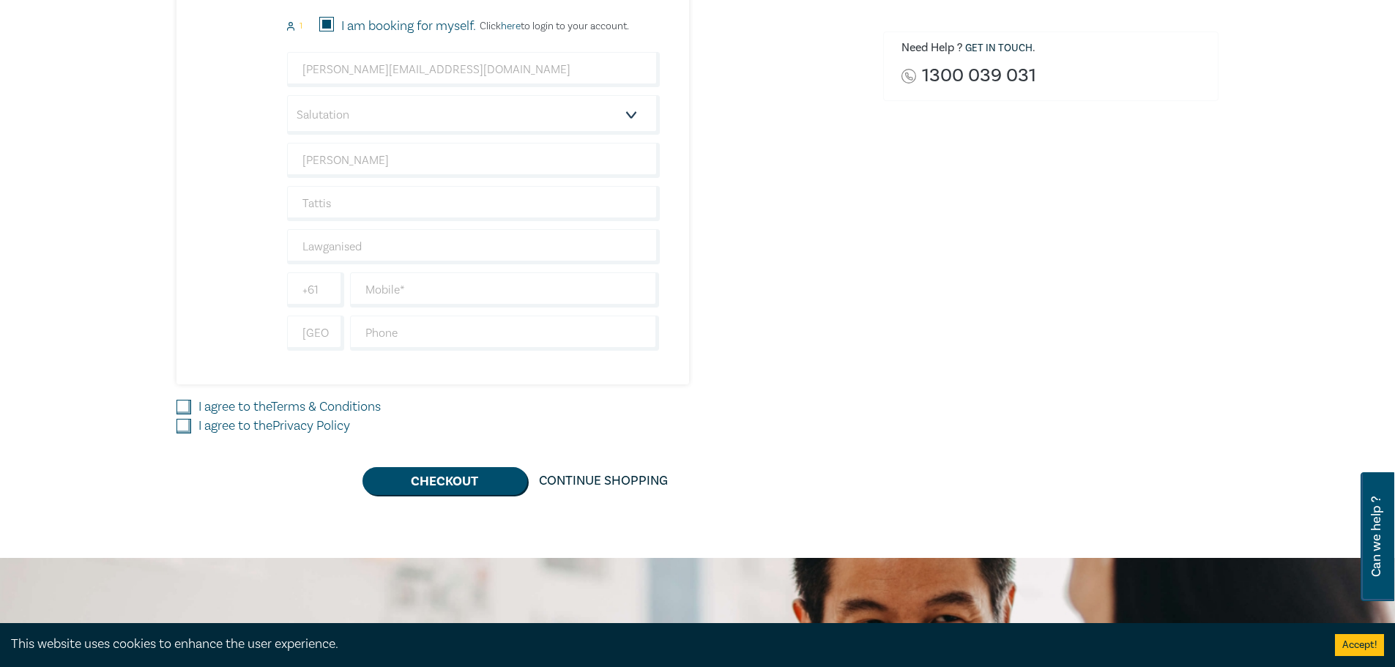
click at [182, 411] on input "I agree to the Terms & Conditions" at bounding box center [183, 407] width 15 height 15
checkbox input "true"
click at [182, 424] on input "I agree to the Privacy Policy" at bounding box center [183, 426] width 15 height 15
checkbox input "true"
click at [439, 472] on button "Checkout" at bounding box center [445, 481] width 165 height 28
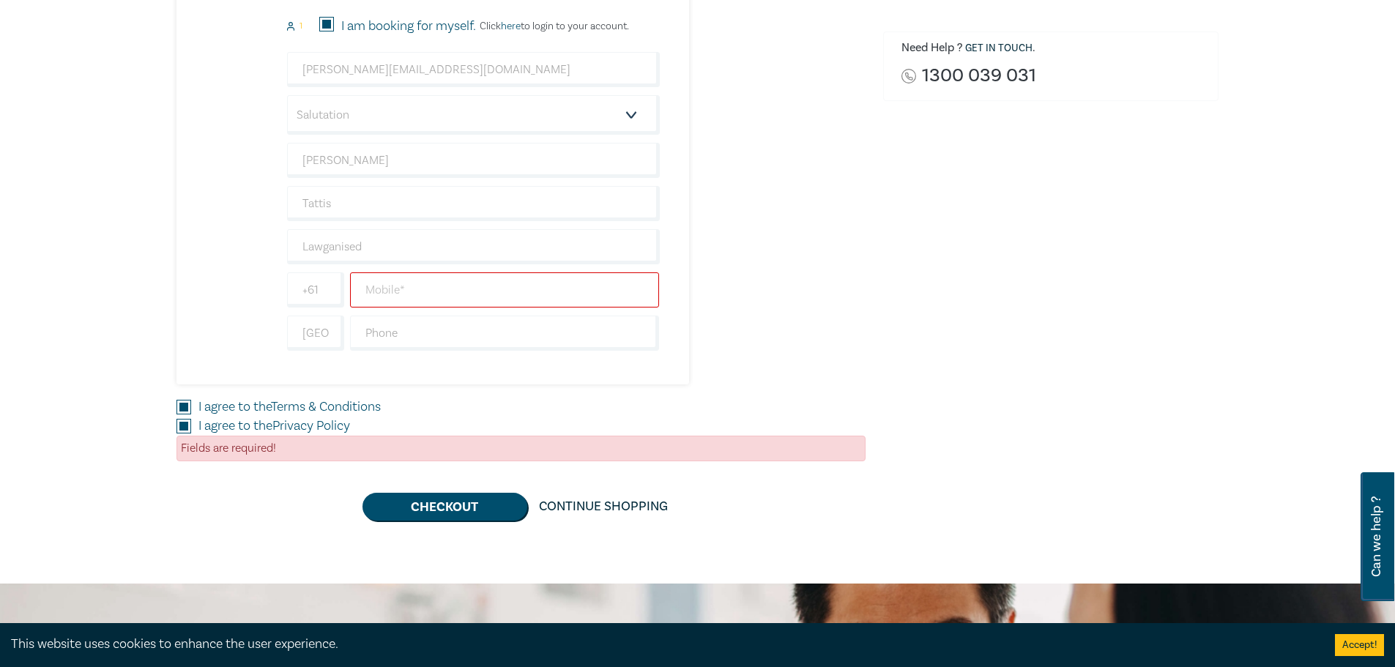
click at [404, 283] on input "text" at bounding box center [505, 289] width 310 height 35
click at [395, 291] on input "text" at bounding box center [505, 289] width 310 height 35
paste input "[PHONE_NUMBER]"
click at [535, 332] on input "text" at bounding box center [505, 333] width 310 height 35
click at [508, 300] on input "[PHONE_NUMBER]" at bounding box center [505, 289] width 310 height 35
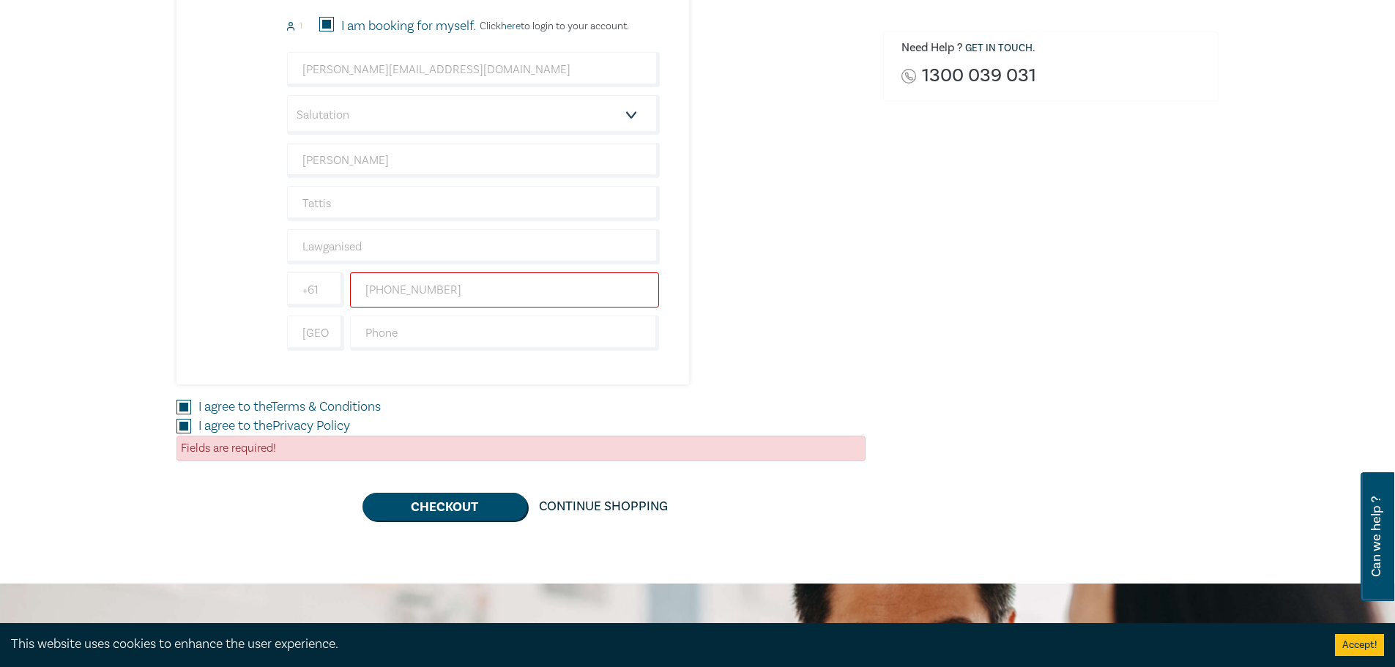
drag, startPoint x: 382, startPoint y: 289, endPoint x: 685, endPoint y: 140, distance: 337.7
click at [390, 286] on input "[PHONE_NUMBER]" at bounding box center [505, 289] width 310 height 35
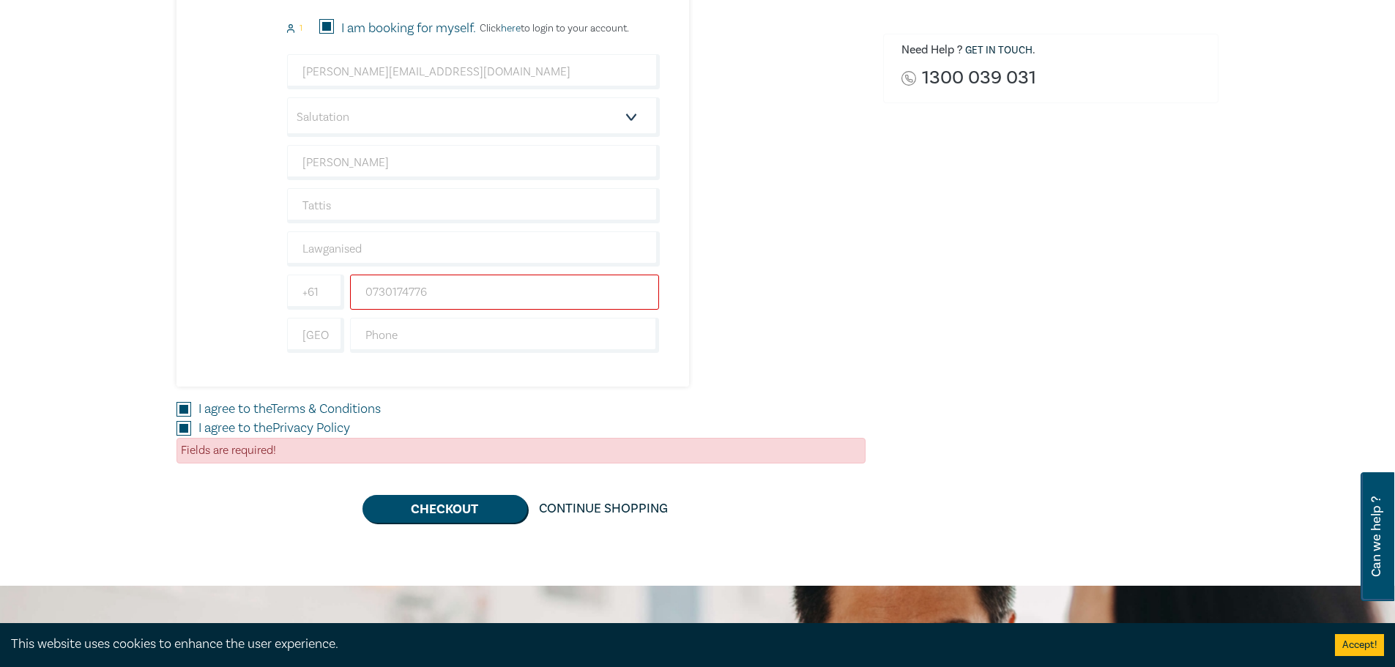
scroll to position [218, 0]
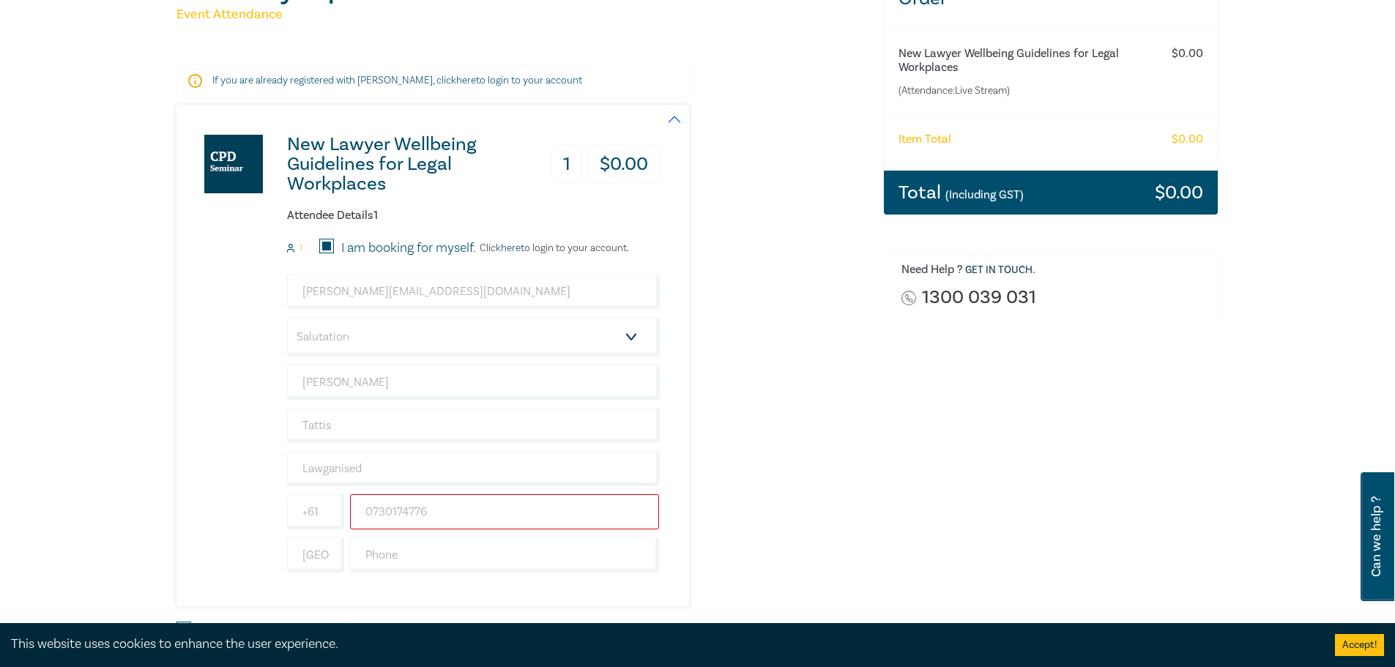
click at [371, 513] on input "0730174776" at bounding box center [505, 511] width 310 height 35
drag, startPoint x: 459, startPoint y: 510, endPoint x: 261, endPoint y: 517, distance: 198.6
click at [261, 516] on div "New Lawyer Wellbeing Guidelines for Legal Workplaces 1 $ 0.00 Attendee Details …" at bounding box center [417, 356] width 483 height 502
type input "30174776"
click at [398, 556] on input "text" at bounding box center [505, 555] width 310 height 35
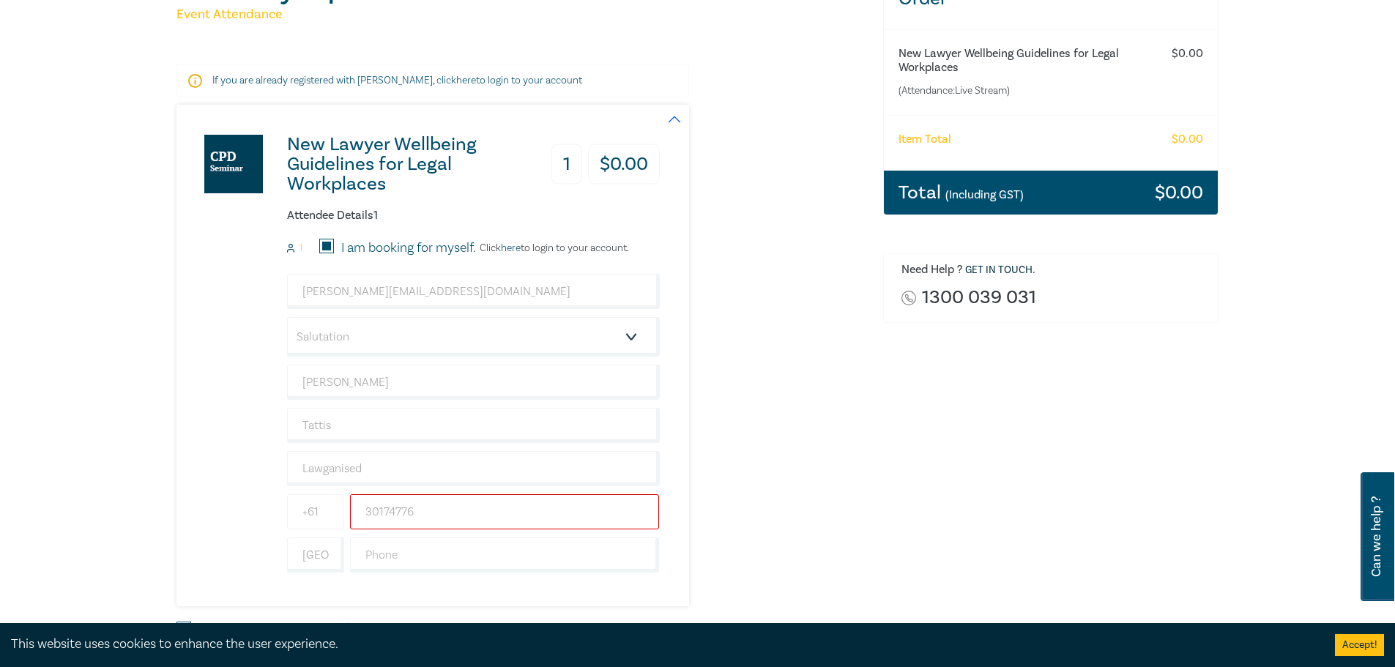
drag, startPoint x: 415, startPoint y: 514, endPoint x: 291, endPoint y: 516, distance: 123.0
click at [291, 516] on div "[PHONE_NUMBER]" at bounding box center [473, 511] width 379 height 35
click at [419, 567] on input "text" at bounding box center [505, 555] width 310 height 35
paste input "30174776"
type input "30174776"
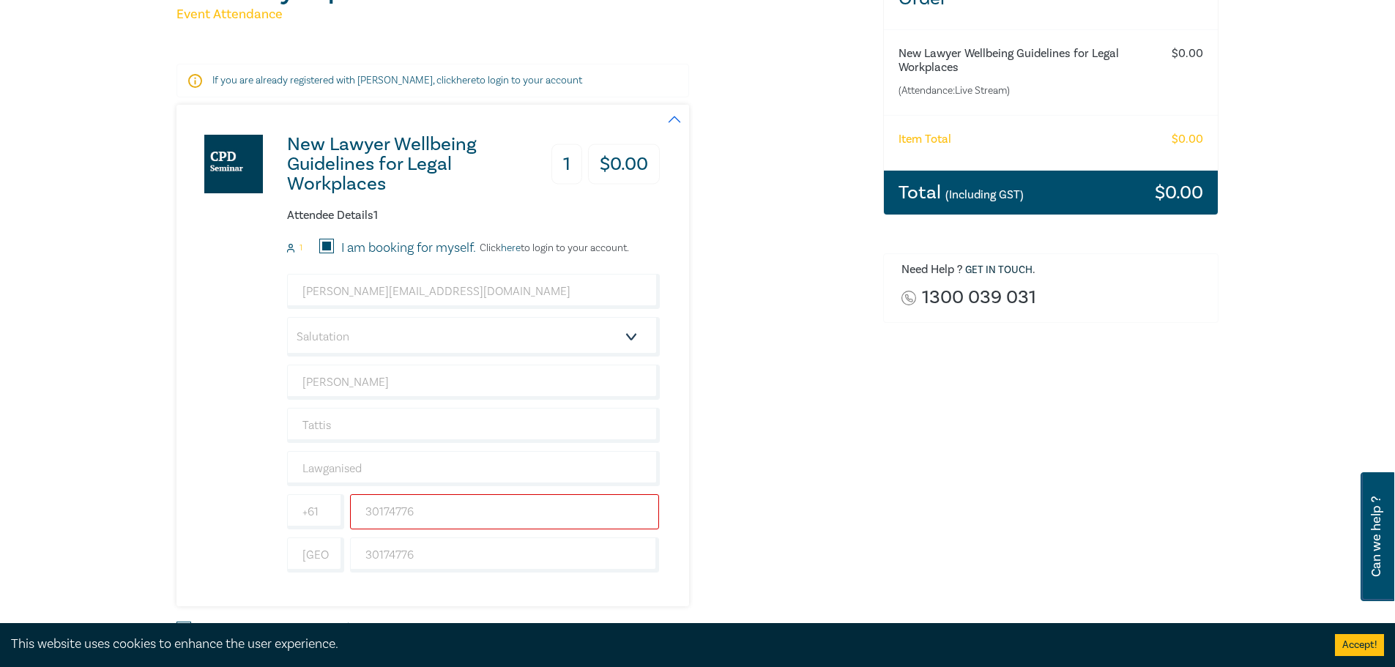
drag, startPoint x: 357, startPoint y: 514, endPoint x: 220, endPoint y: 524, distance: 138.0
click at [228, 523] on div "New Lawyer Wellbeing Guidelines for Legal Workplaces 1 $ 0.00 Attendee Details …" at bounding box center [417, 356] width 483 height 502
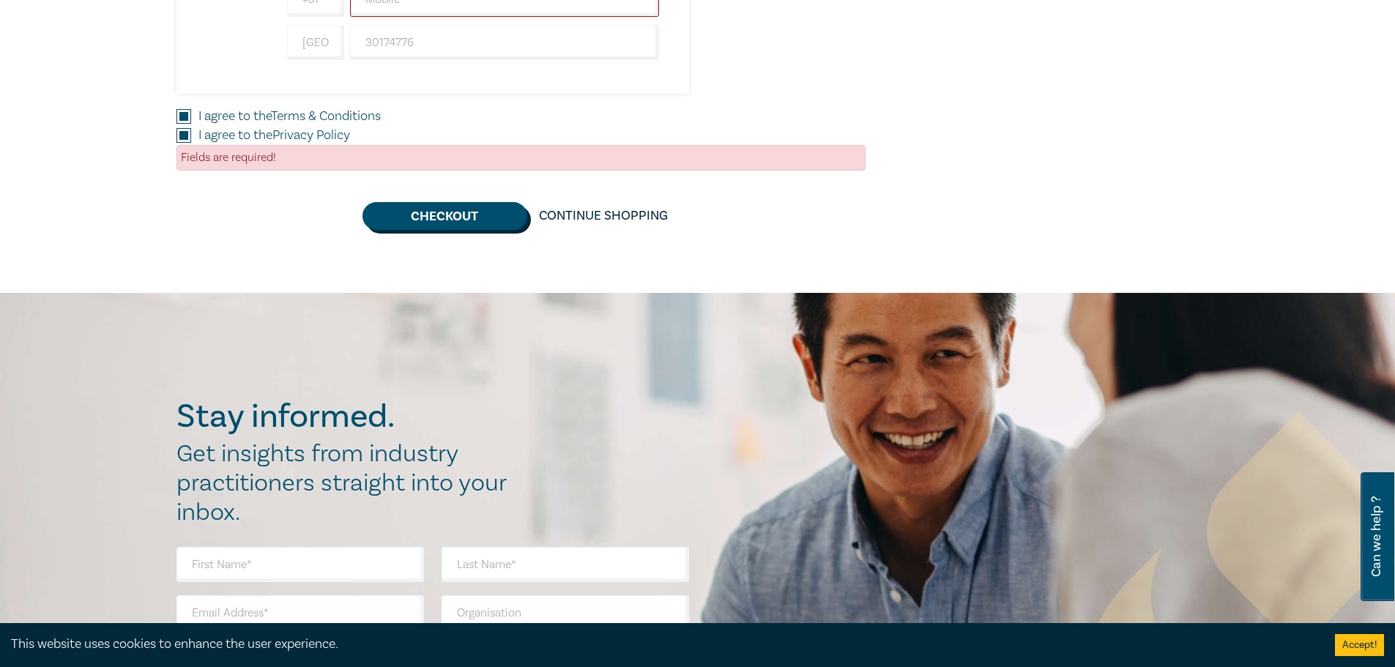
click at [458, 220] on button "Checkout" at bounding box center [445, 216] width 165 height 28
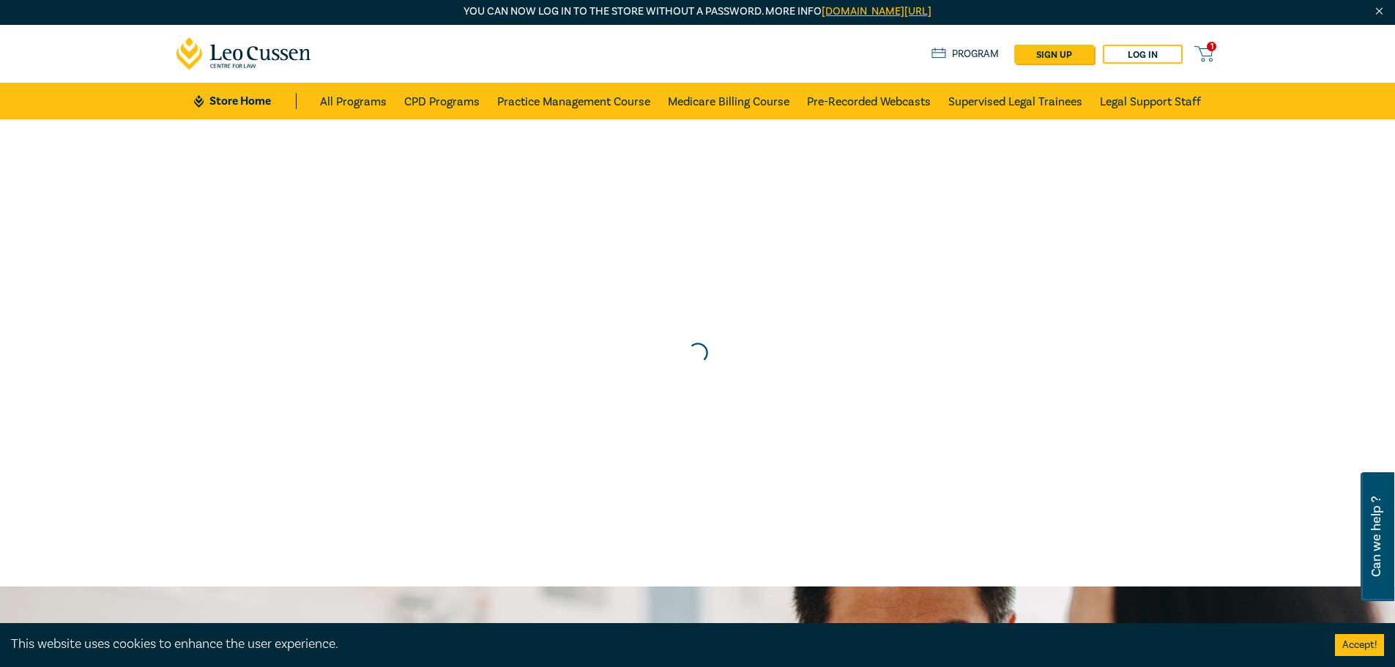
scroll to position [0, 0]
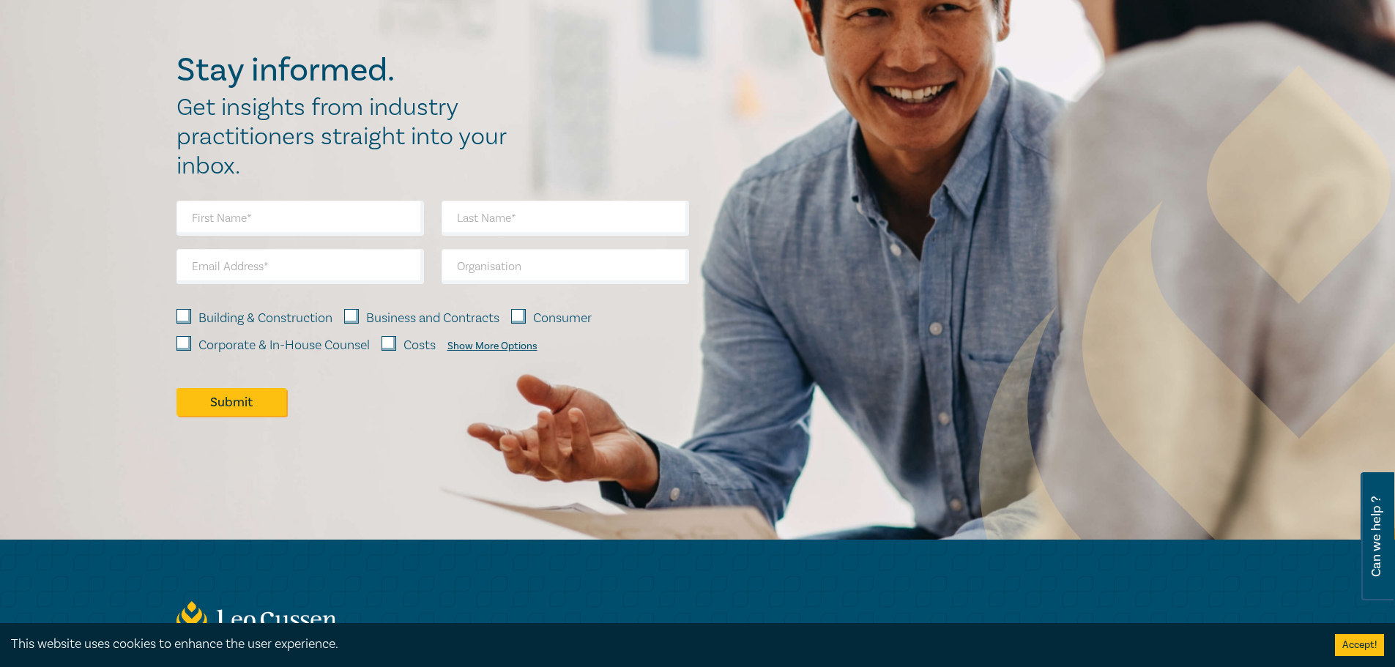
scroll to position [1538, 0]
